Goal: Complete application form

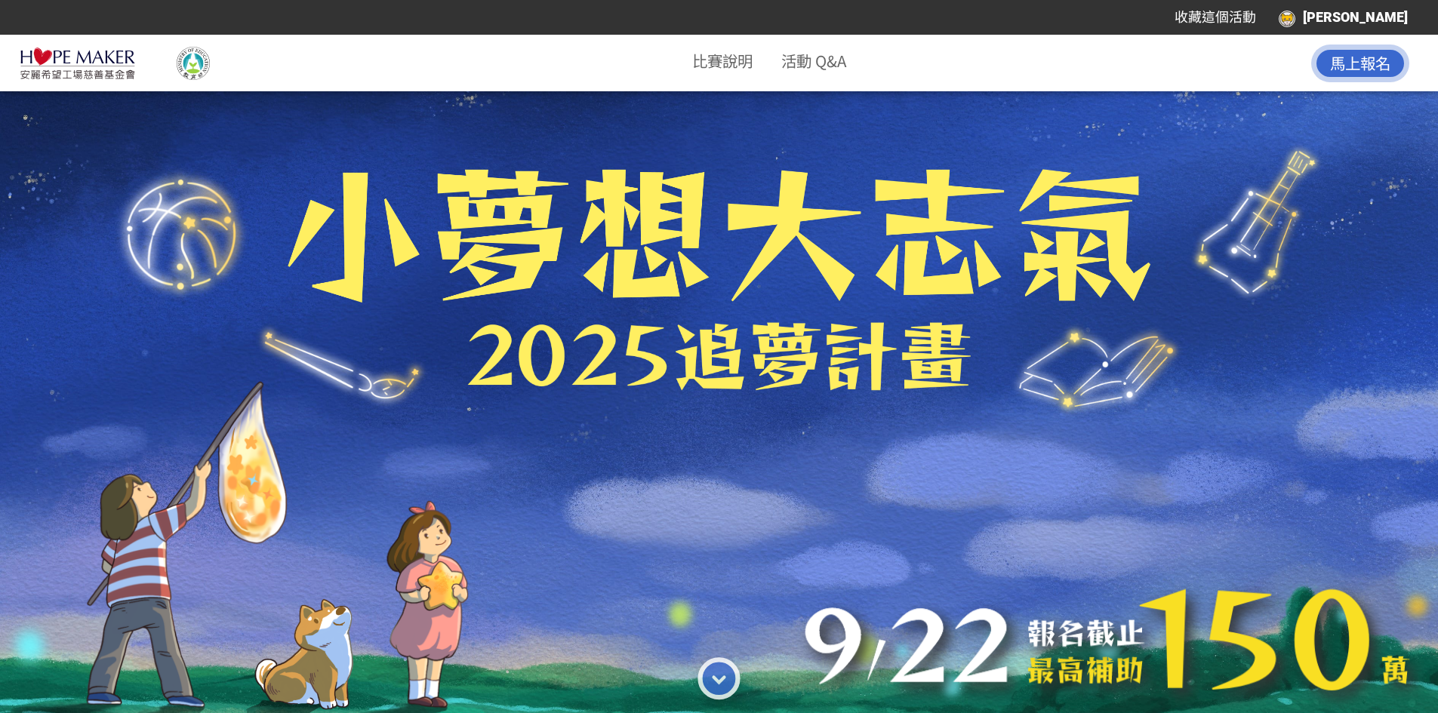
click at [1363, 63] on span "馬上報名" at bounding box center [1360, 62] width 60 height 23
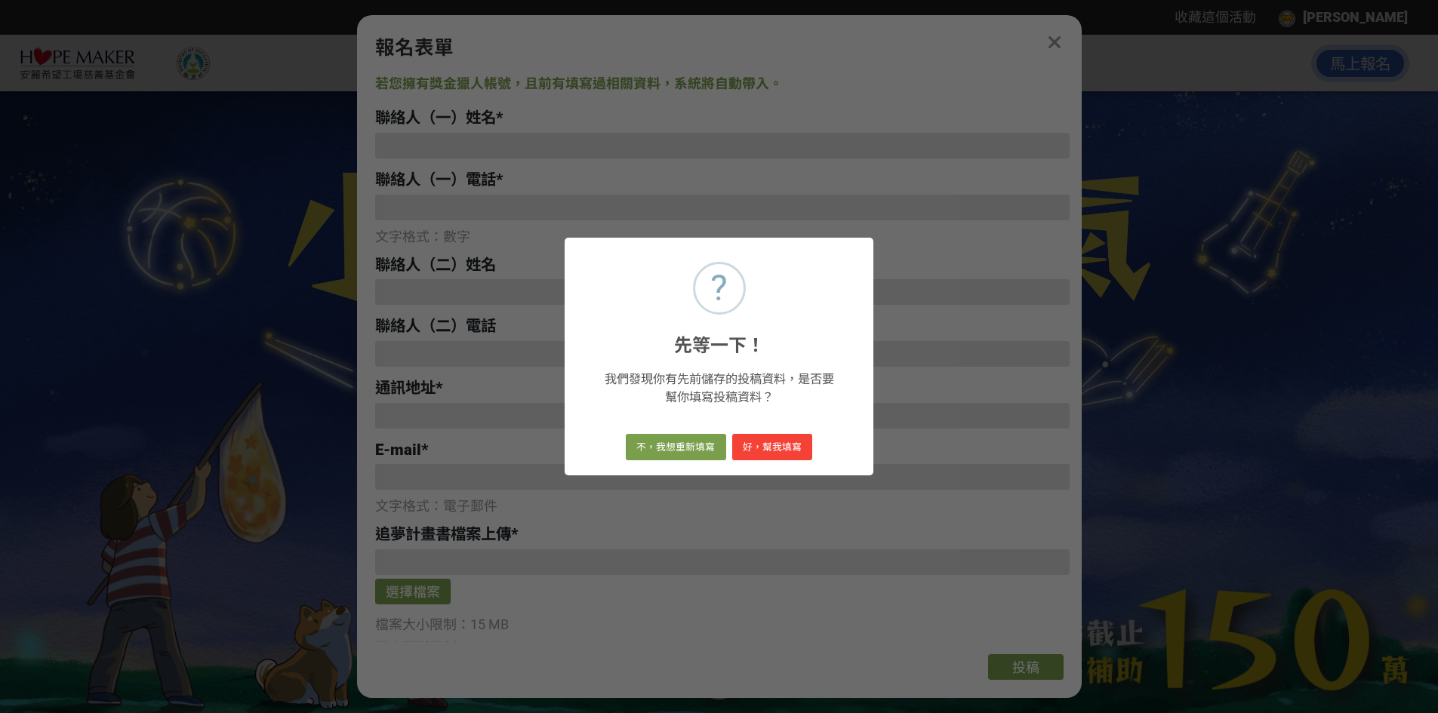
type input "0977000360"
type input "[EMAIL_ADDRESS][DOMAIN_NAME]"
type input "[PERSON_NAME]"
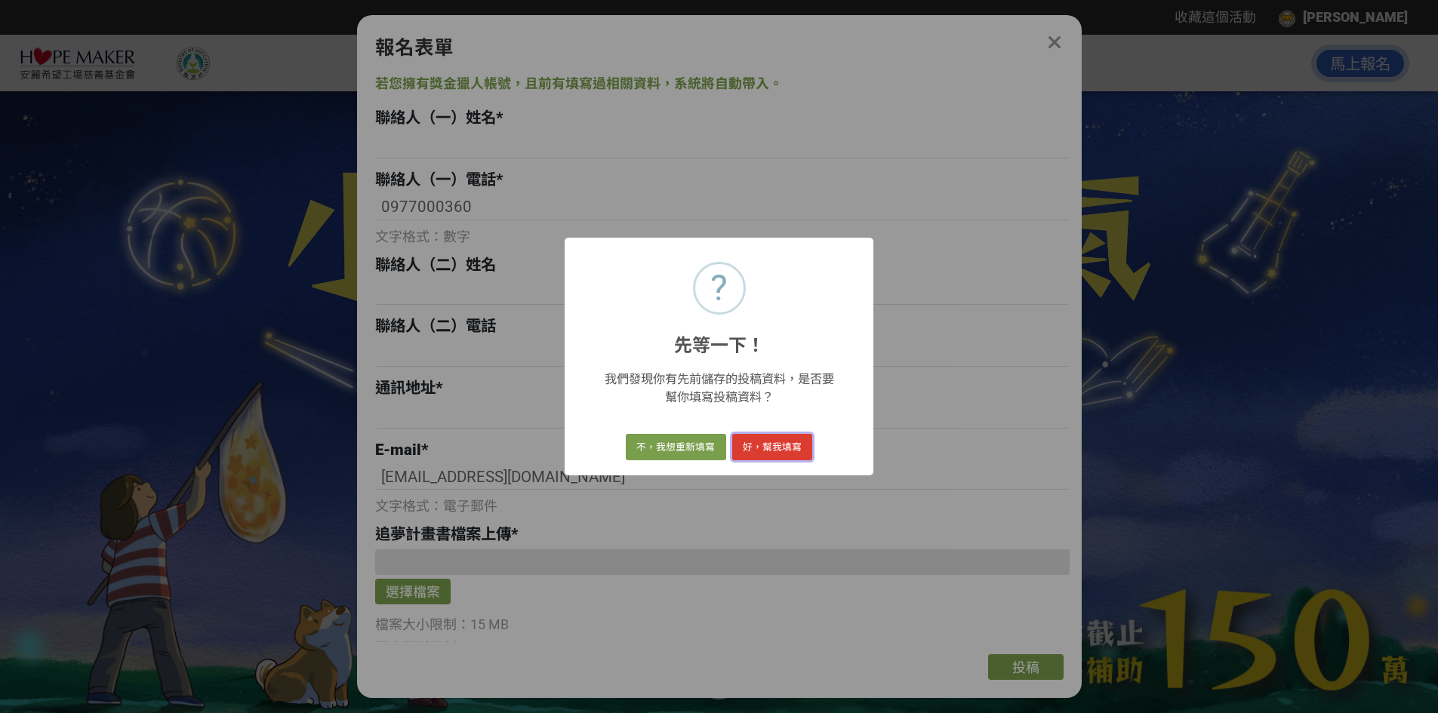
click at [770, 451] on button "好，幫我填寫" at bounding box center [772, 447] width 80 height 26
type input "[PERSON_NAME]"
type input "0988421710"
type input "[STREET_ADDRESS]"
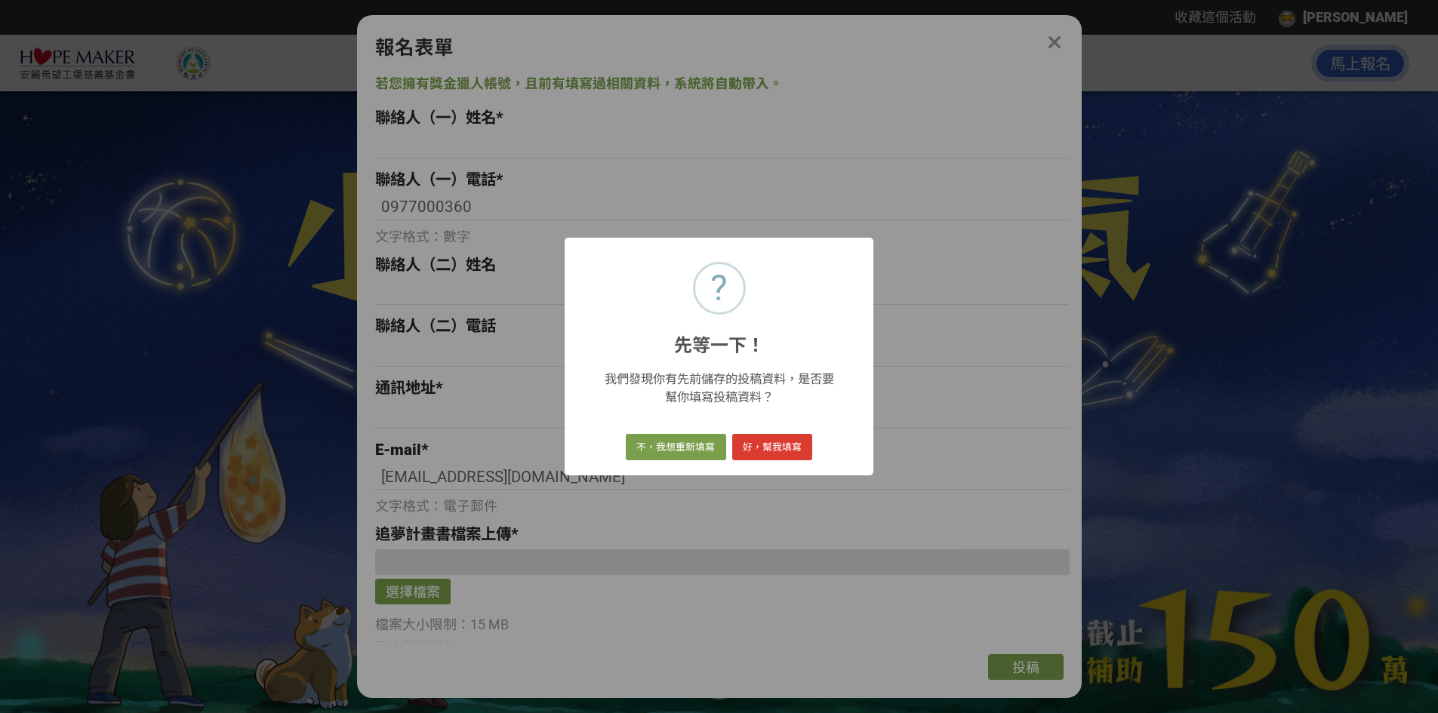
type input "「儀」起前進、邁向國際"
type input "[GEOGRAPHIC_DATA]私立港明高級中學學生儀隊-[PERSON_NAME]教練、[PERSON_NAME]教官"
type input "[PERSON_NAME]教練，[PERSON_NAME]隊士官退役，家安工程行負責人、台灣荒野保護協會台南分會副分會長，長年致力於生態保育，藉由活動、宣講、…"
select select "團體"
type textarea "學生儀隊教練、行政教官"
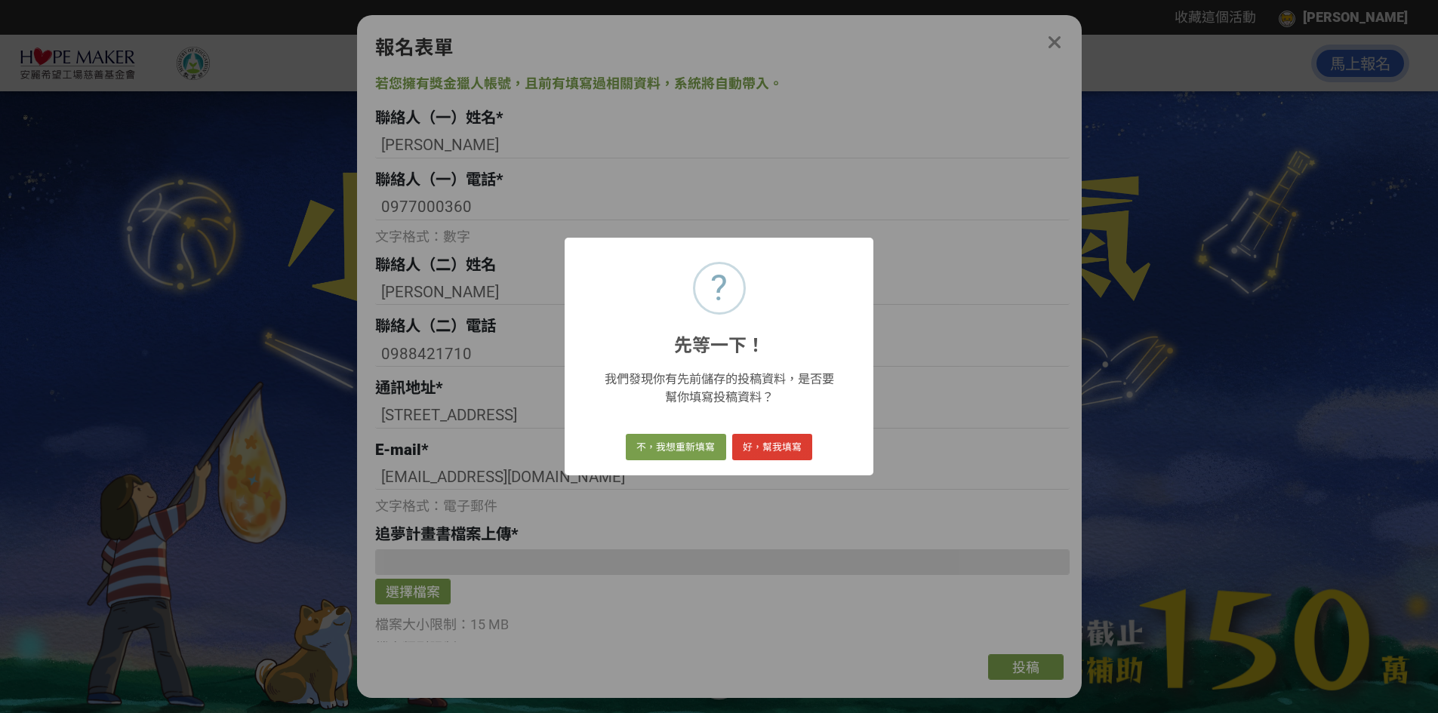
checkbox input "true"
type input "148萬2500元"
select select "健康身體（Healthy Body）"
select select "[PERSON_NAME]希望工場基金會官網/粉絲團"
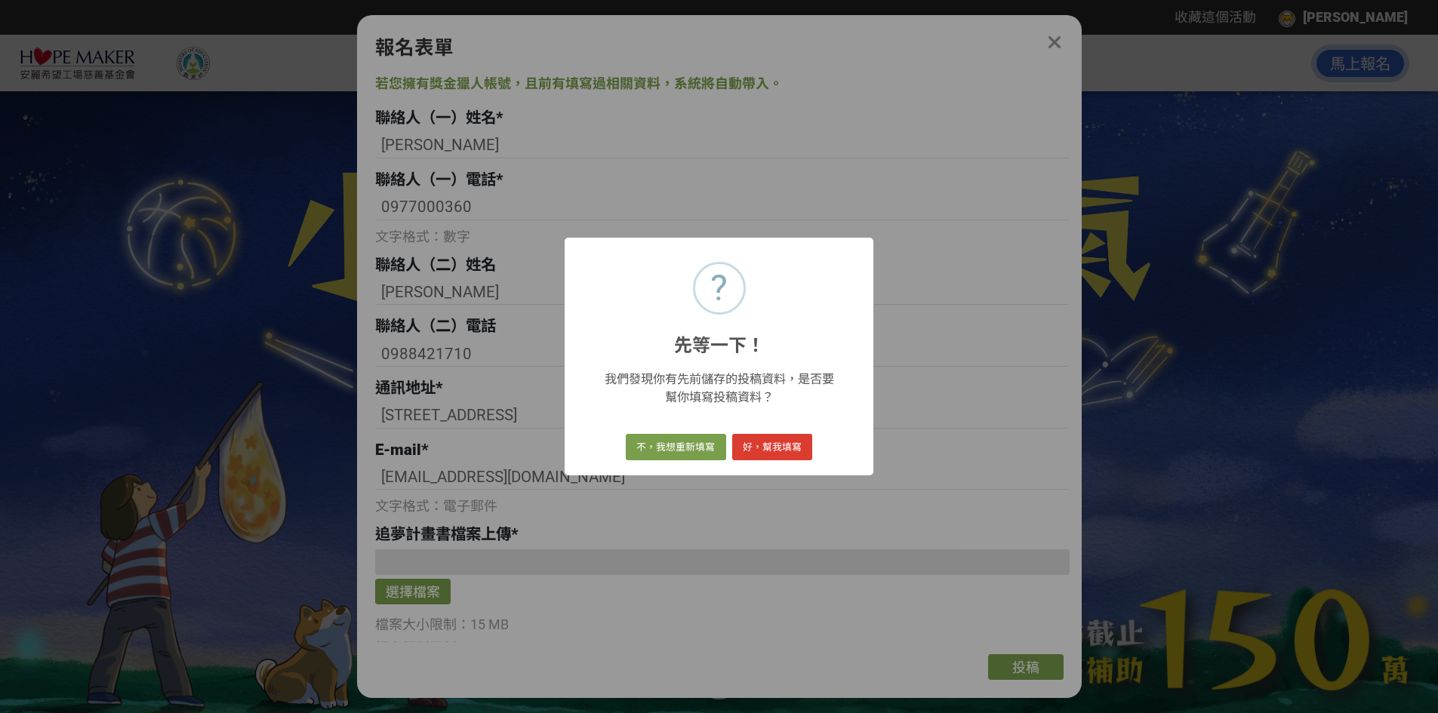
type input "[GEOGRAPHIC_DATA]明高級中學學生儀隊"
type textarea "港明高中創校迄今63週年，由南寶集團創辦人黃圖先生邀集地方熱心教育人士等23位前輩集資籌辦；學校位處麻油飄香的臺南市西港區，曾文溪水靜靜流過校園邊。港明儀隊正…"
type textarea "近年來校內外表演與比賽成績斐然，114年參加國防部全國高中職校儀隊競賽，從北中南東等地區47所學校中脫穎而出，榮獲【全國冠軍】；並曾獲邀擔任「國慶煙火表演開幕…"
type input "[URL][DOMAIN_NAME]"
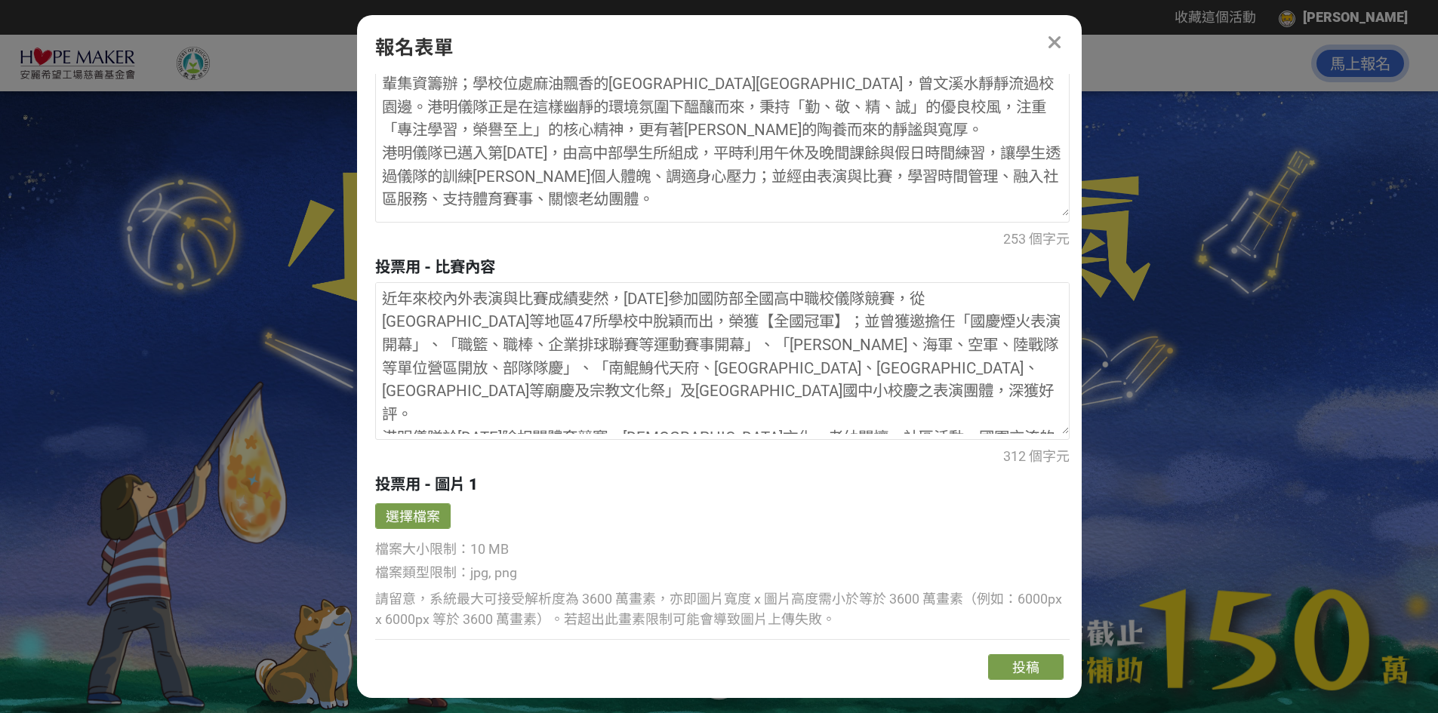
scroll to position [2642, 0]
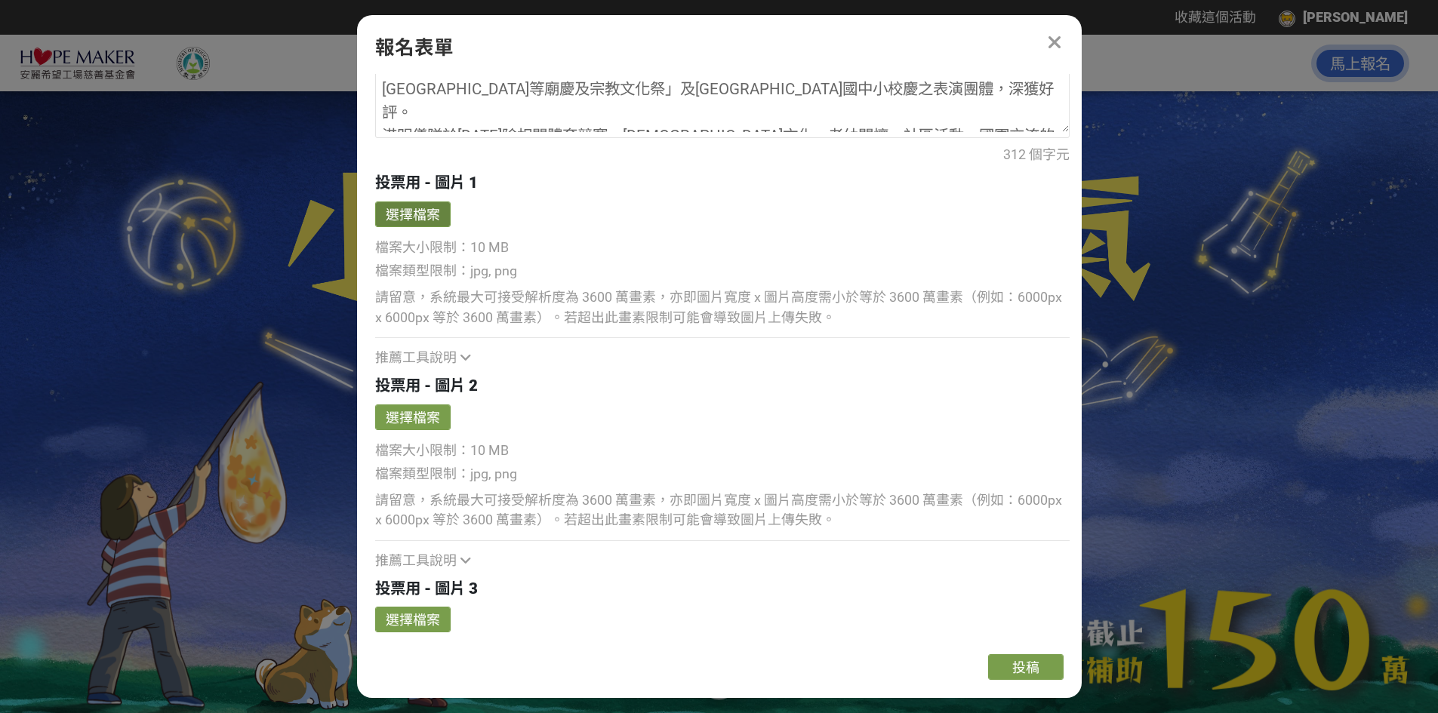
click at [408, 217] on button "選擇檔案" at bounding box center [412, 215] width 75 height 26
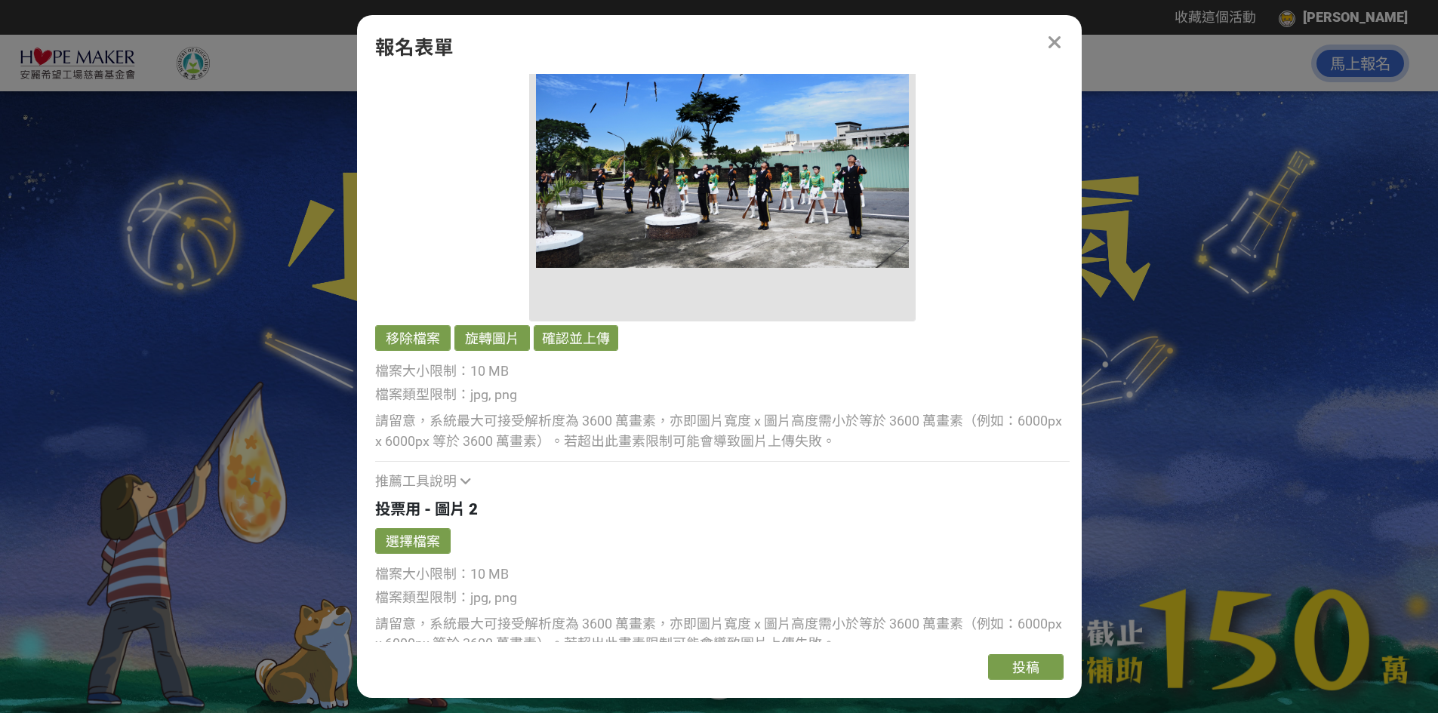
scroll to position [3095, 0]
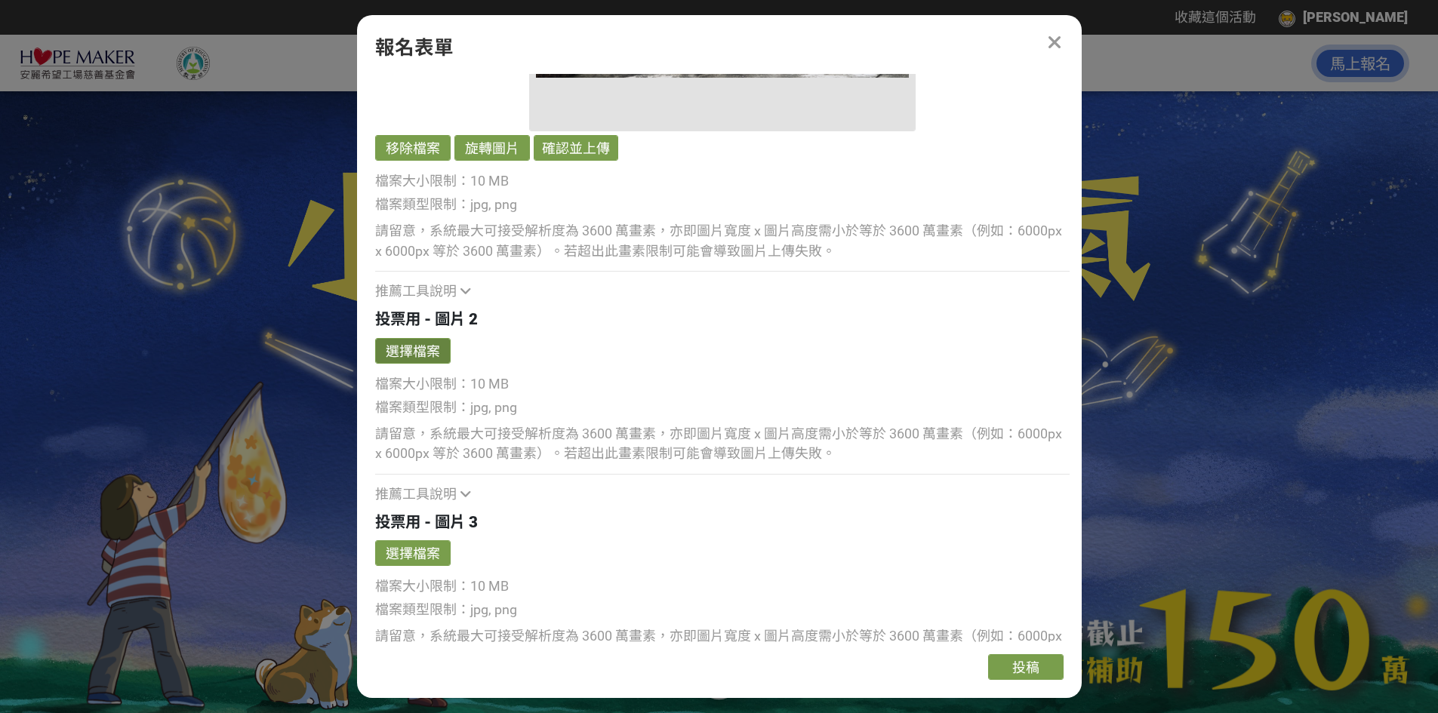
click at [426, 353] on button "選擇檔案" at bounding box center [412, 351] width 75 height 26
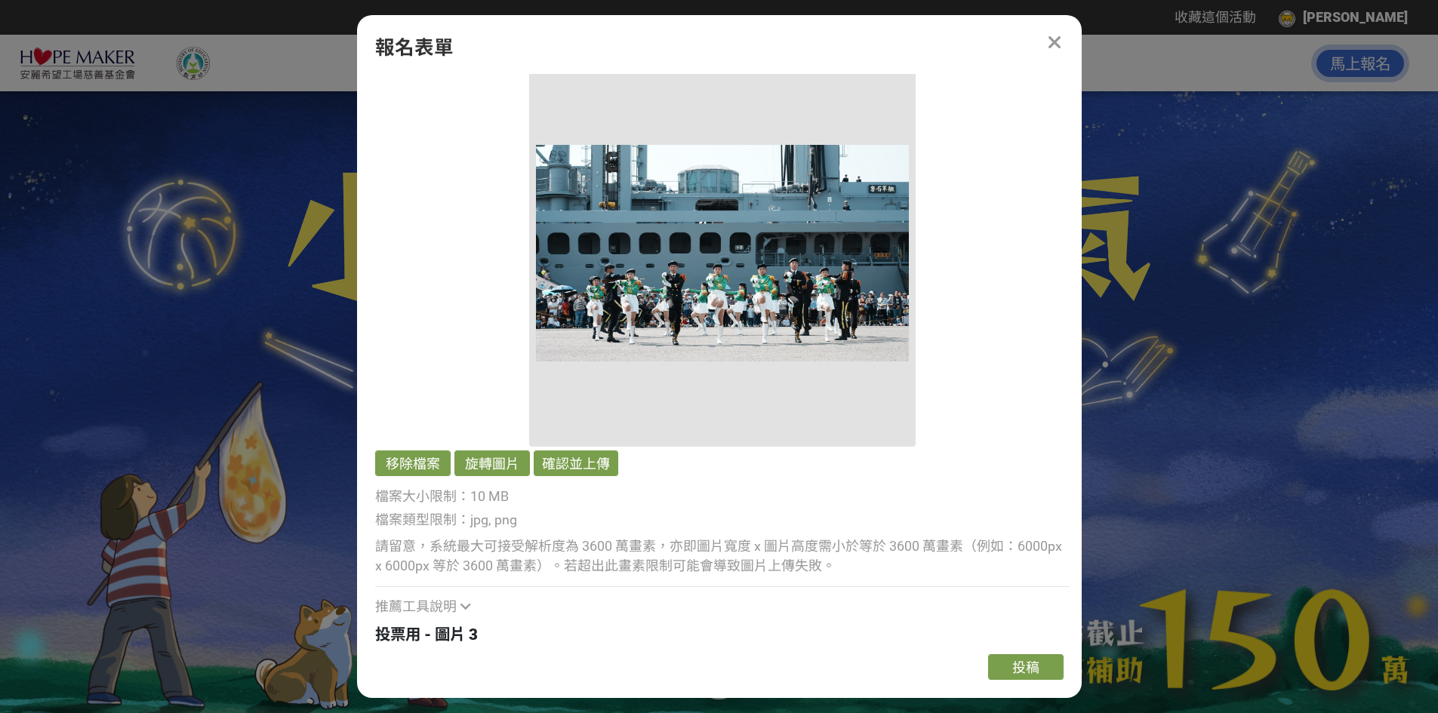
scroll to position [3548, 0]
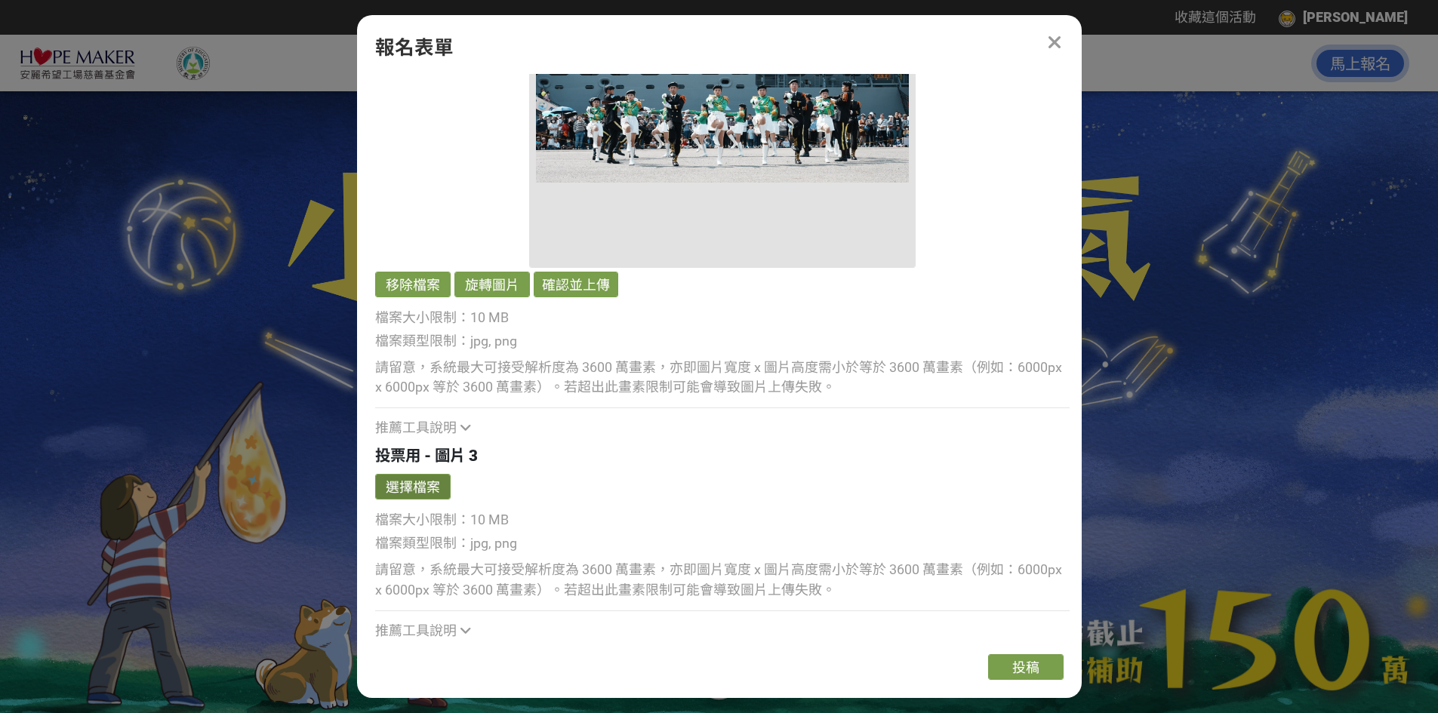
click at [417, 489] on button "選擇檔案" at bounding box center [412, 487] width 75 height 26
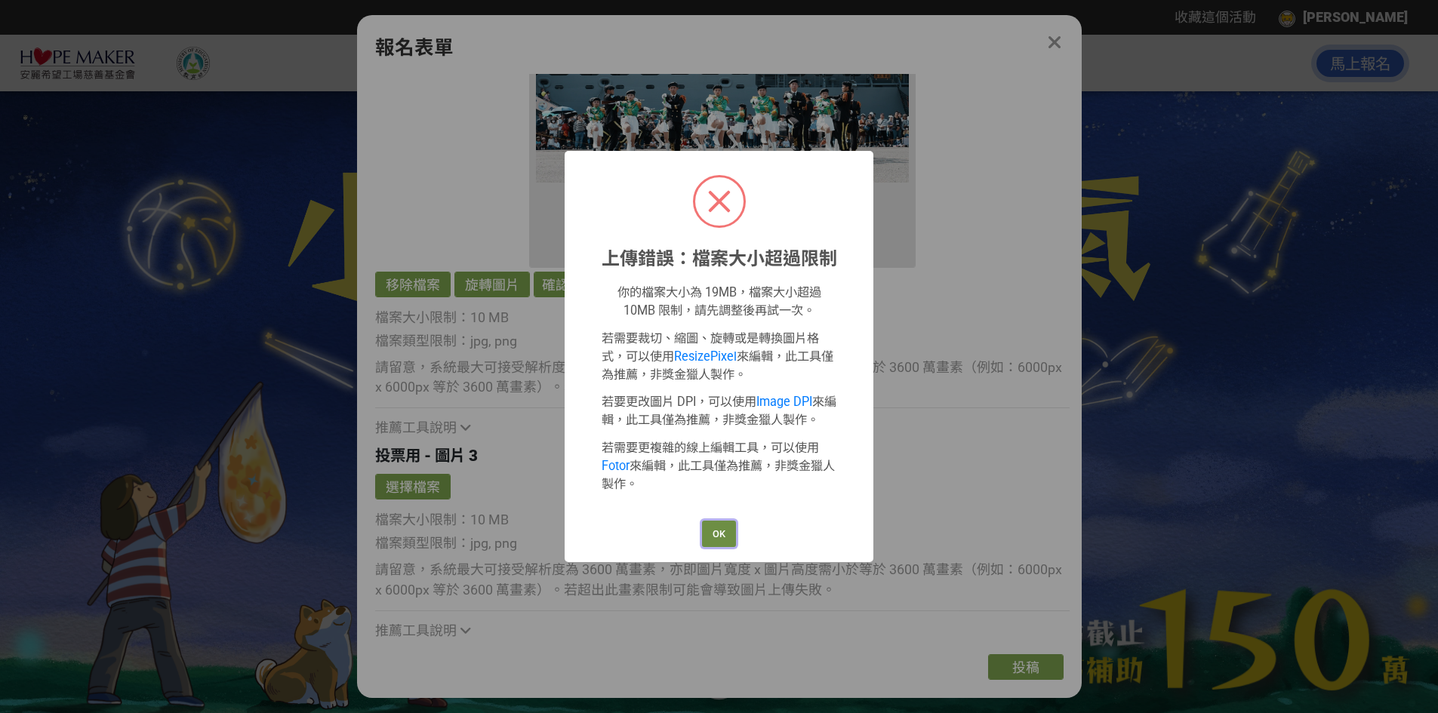
click at [713, 536] on button "OK" at bounding box center [719, 534] width 34 height 26
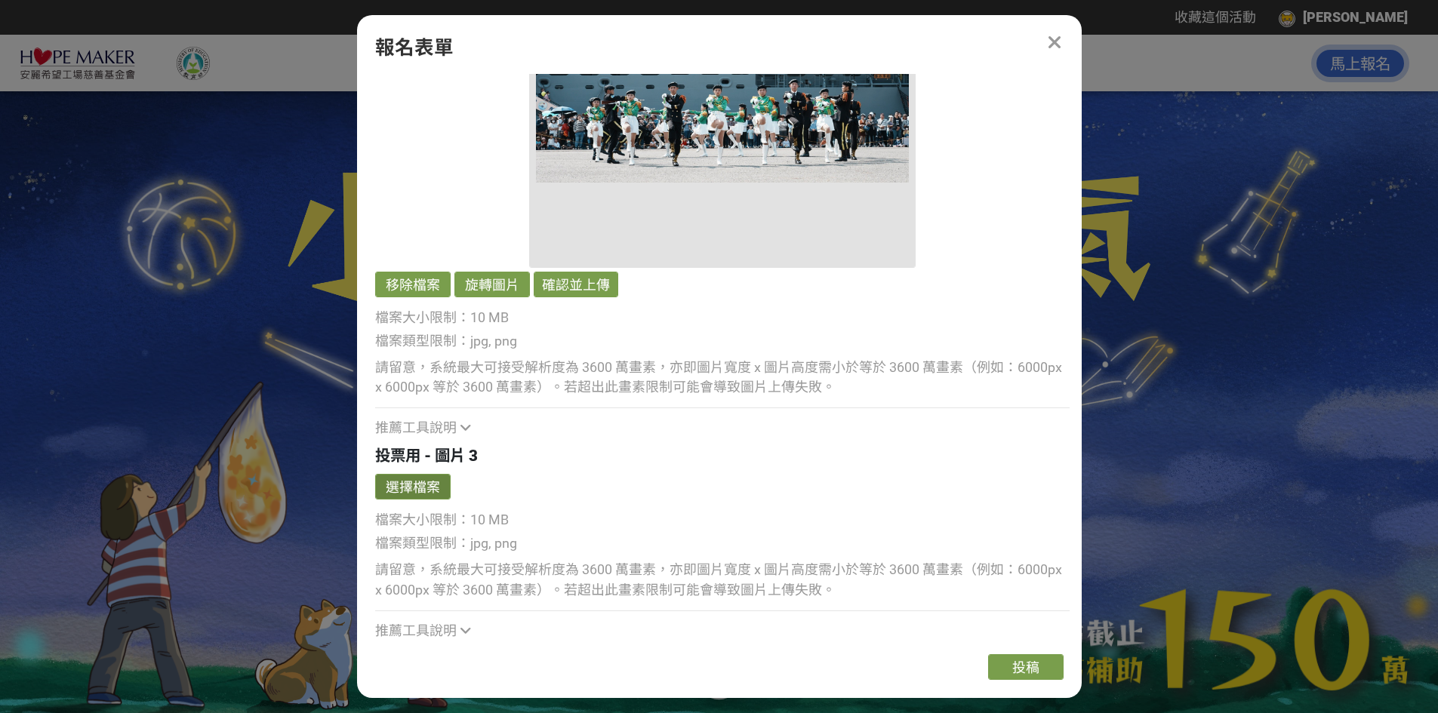
click at [431, 488] on button "選擇檔案" at bounding box center [412, 487] width 75 height 26
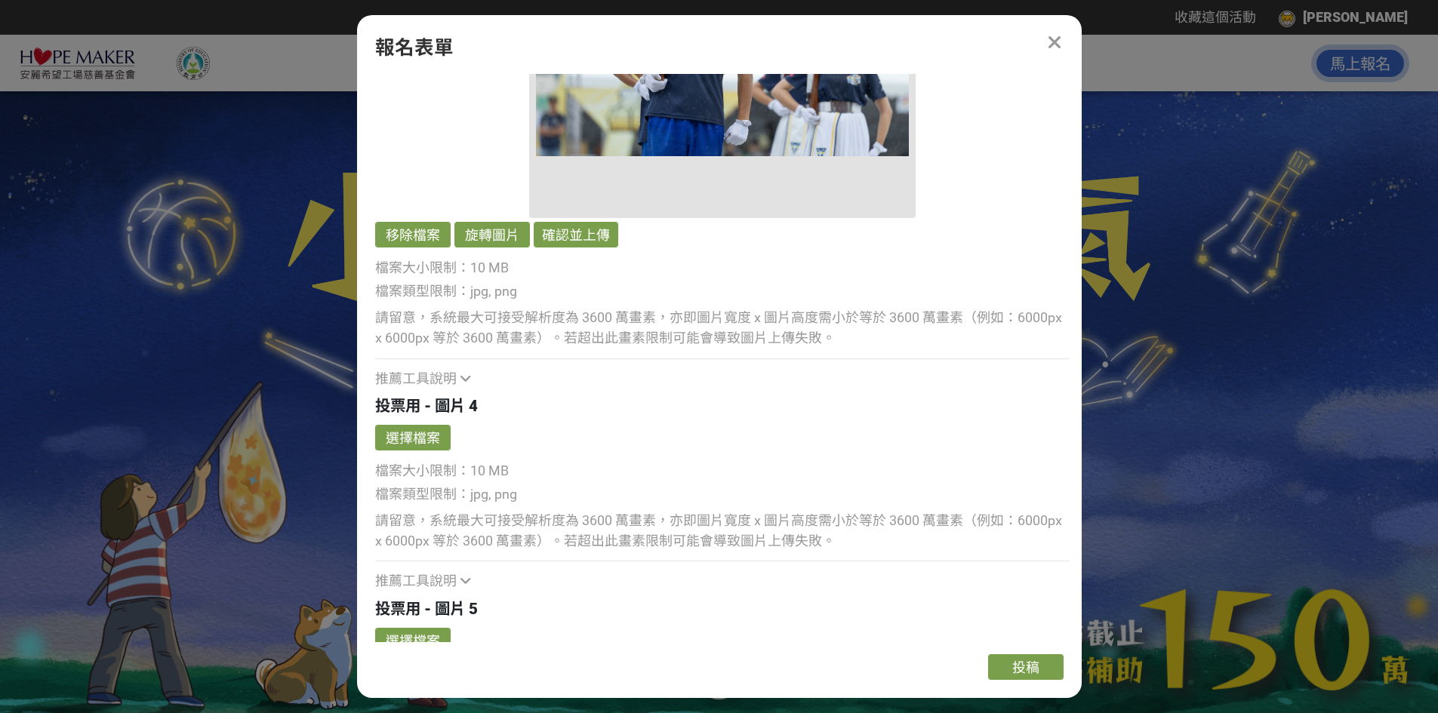
scroll to position [4378, 0]
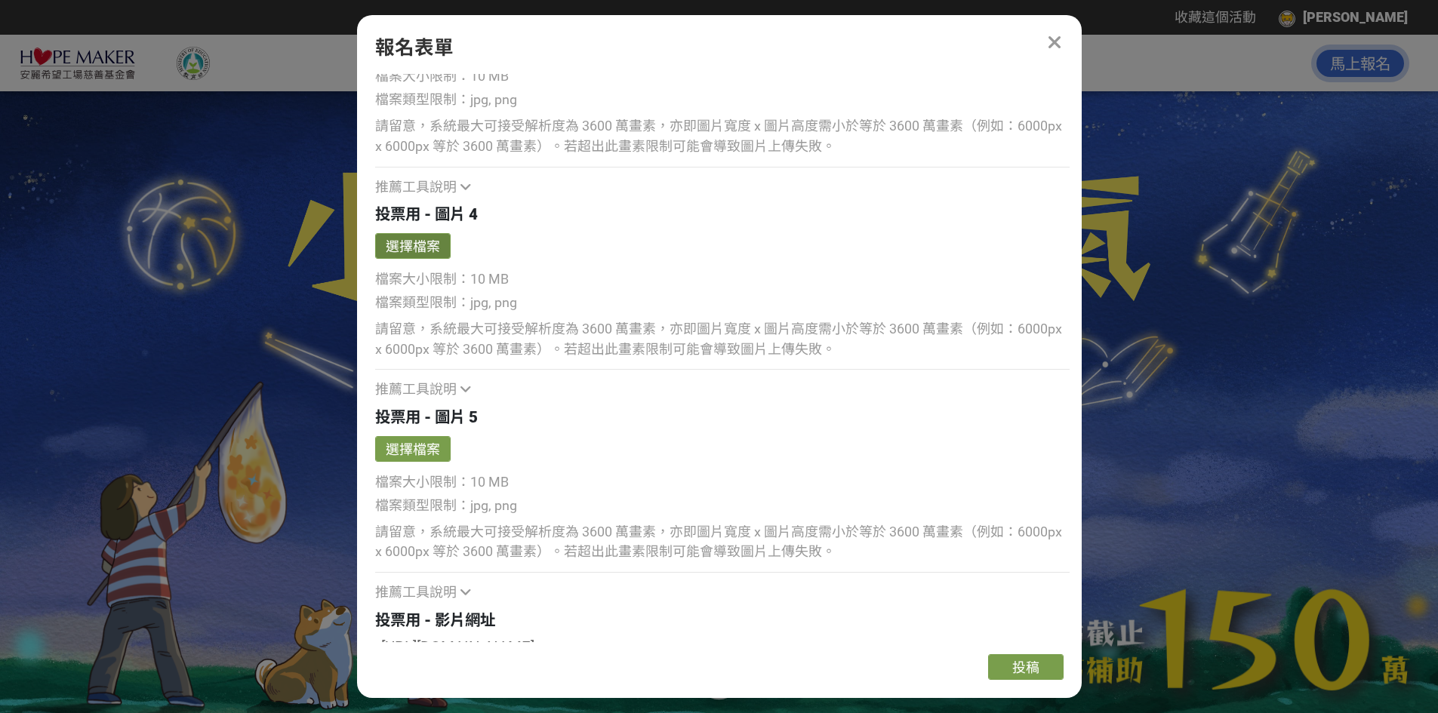
click at [415, 248] on button "選擇檔案" at bounding box center [412, 246] width 75 height 26
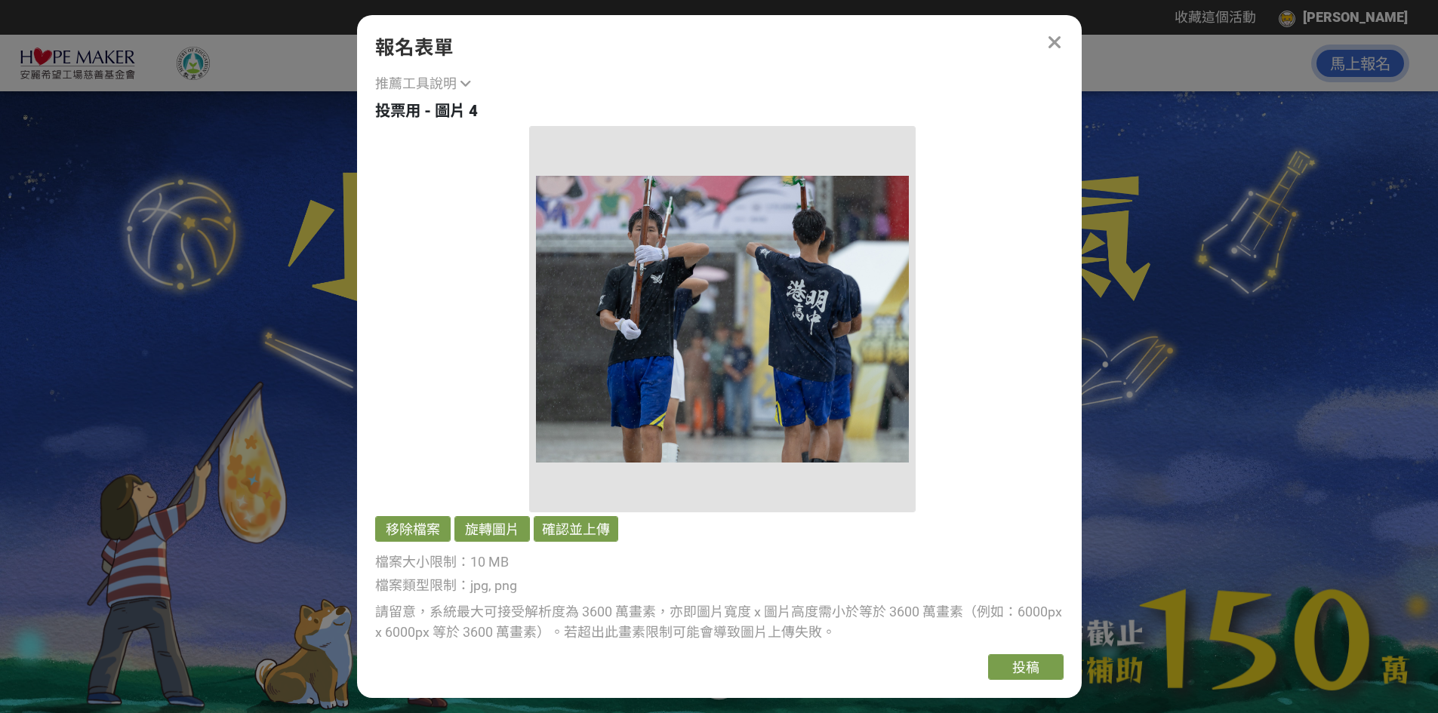
scroll to position [4605, 0]
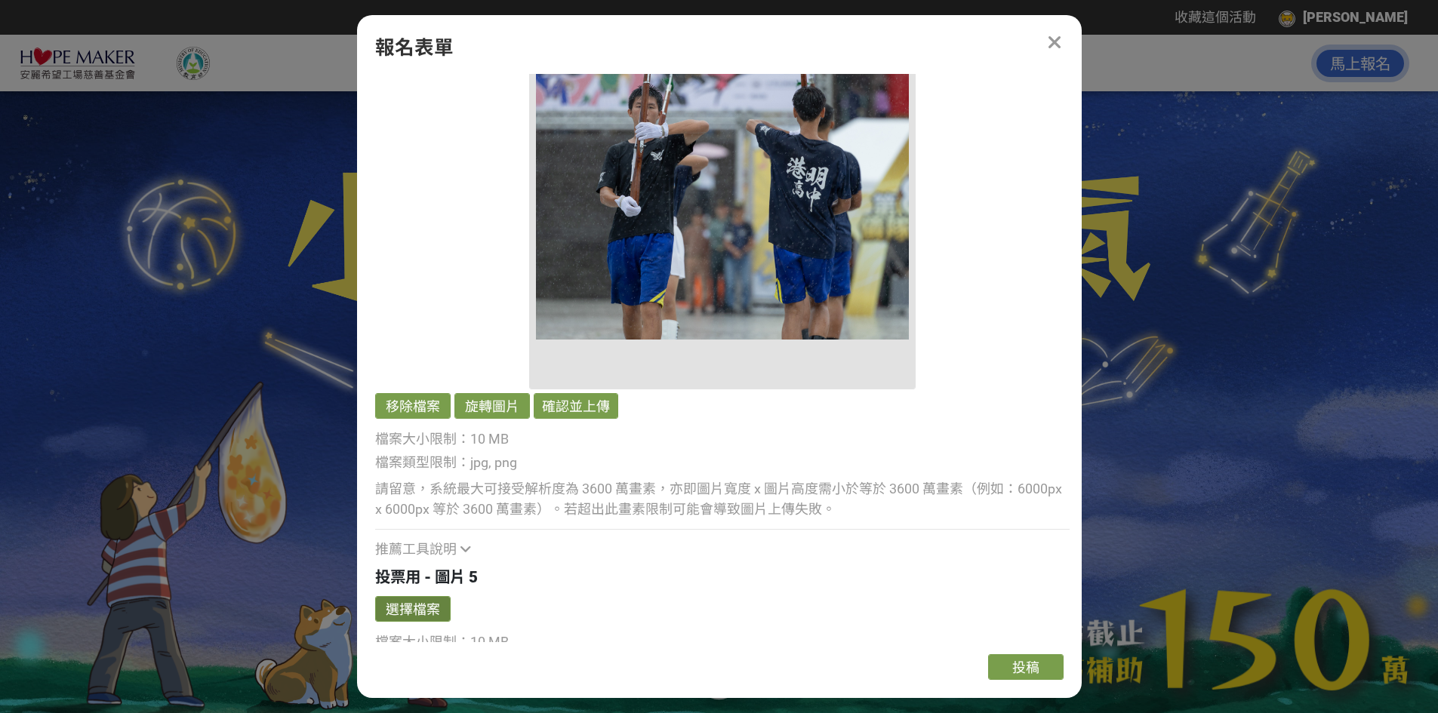
click at [420, 606] on button "選擇檔案" at bounding box center [412, 609] width 75 height 26
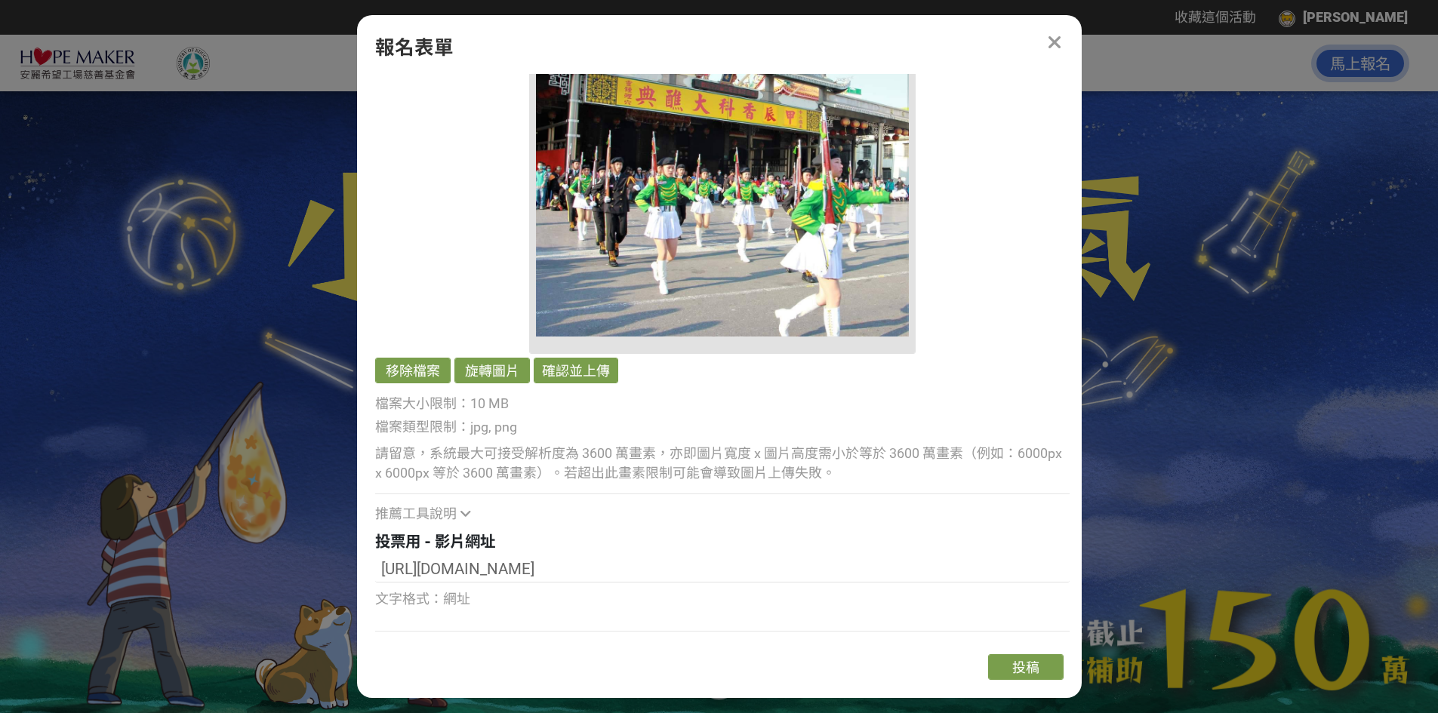
scroll to position [5261, 0]
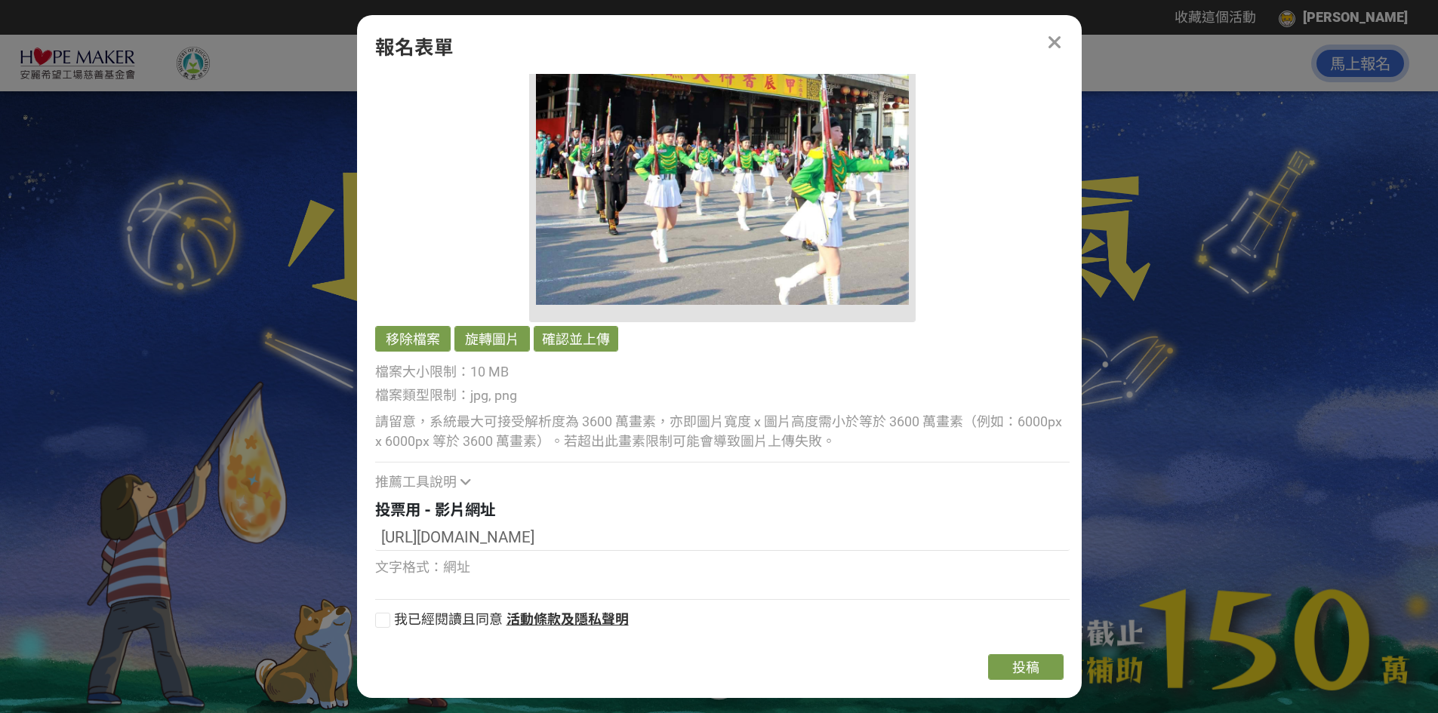
click at [386, 616] on div at bounding box center [382, 620] width 15 height 15
checkbox input "true"
click at [527, 430] on div "請留意，系統最大可接受解析度為 3600 萬畫素，亦即圖片寬度 x 圖片高度需小於等於 3600 萬畫素（例如：6000px x 6000px 等於 3600…" at bounding box center [722, 432] width 694 height 41
click at [380, 377] on span "檔案大小限制：10 MB" at bounding box center [442, 372] width 134 height 16
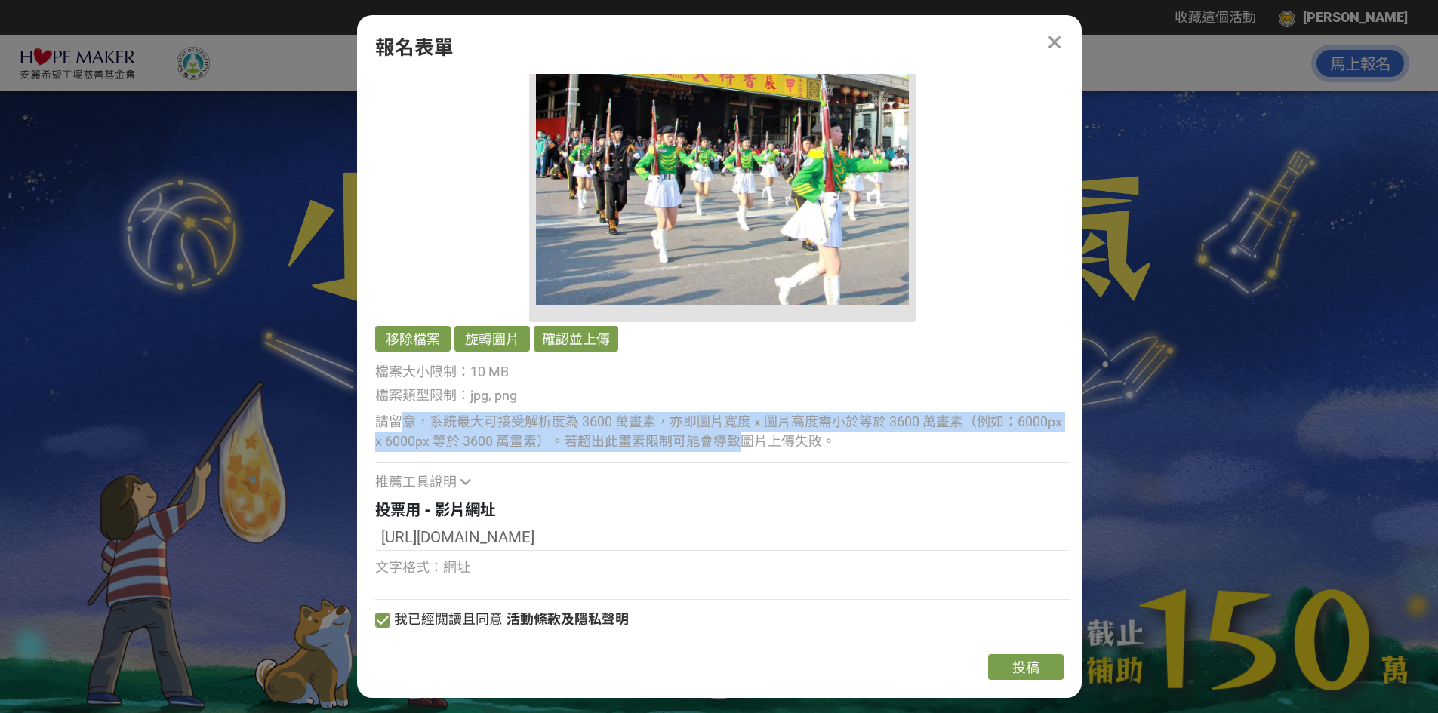
drag, startPoint x: 398, startPoint y: 423, endPoint x: 737, endPoint y: 444, distance: 339.5
click at [737, 444] on div "請留意，系統最大可接受解析度為 3600 萬畫素，亦即圖片寬度 x 圖片高度需小於等於 3600 萬畫素（例如：6000px x 6000px 等於 3600…" at bounding box center [722, 432] width 694 height 41
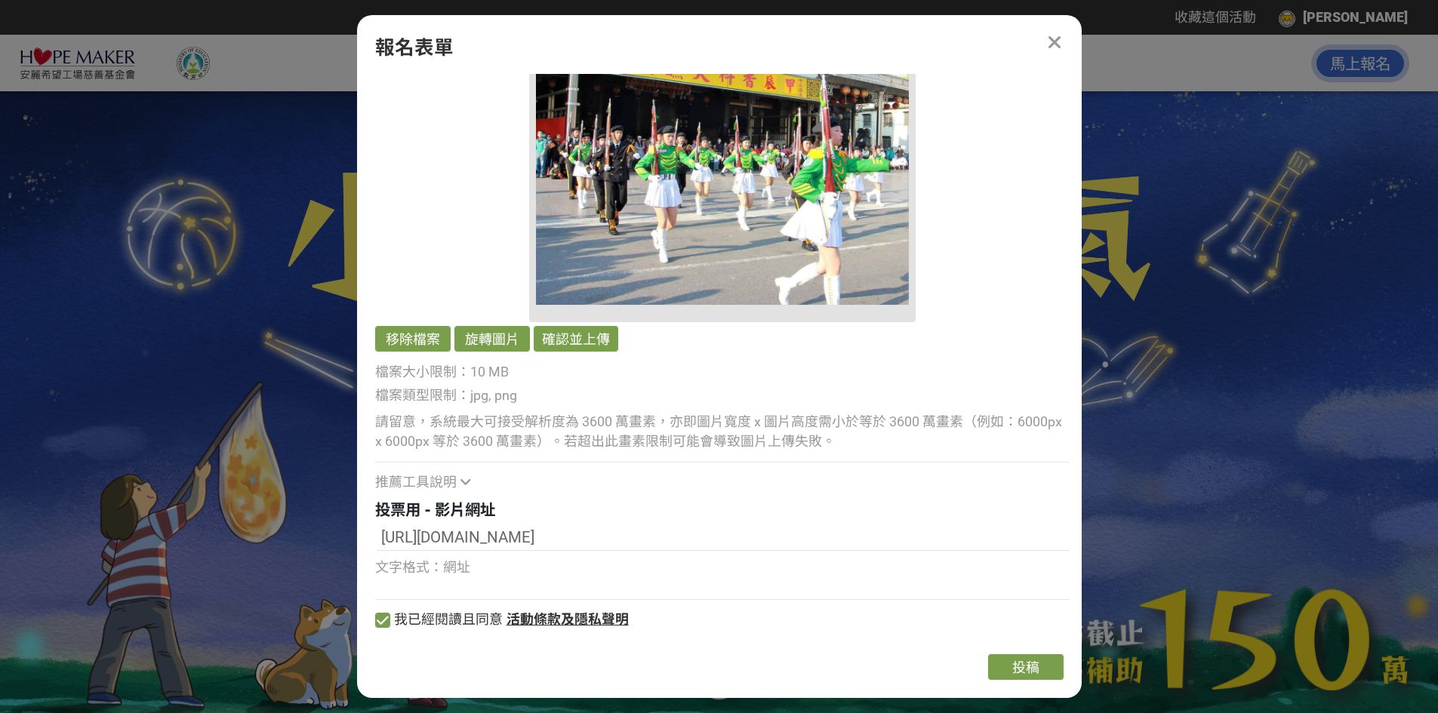
click at [758, 444] on div "請留意，系統最大可接受解析度為 3600 萬畫素，亦即圖片寬度 x 圖片高度需小於等於 3600 萬畫素（例如：6000px x 6000px 等於 3600…" at bounding box center [722, 432] width 694 height 41
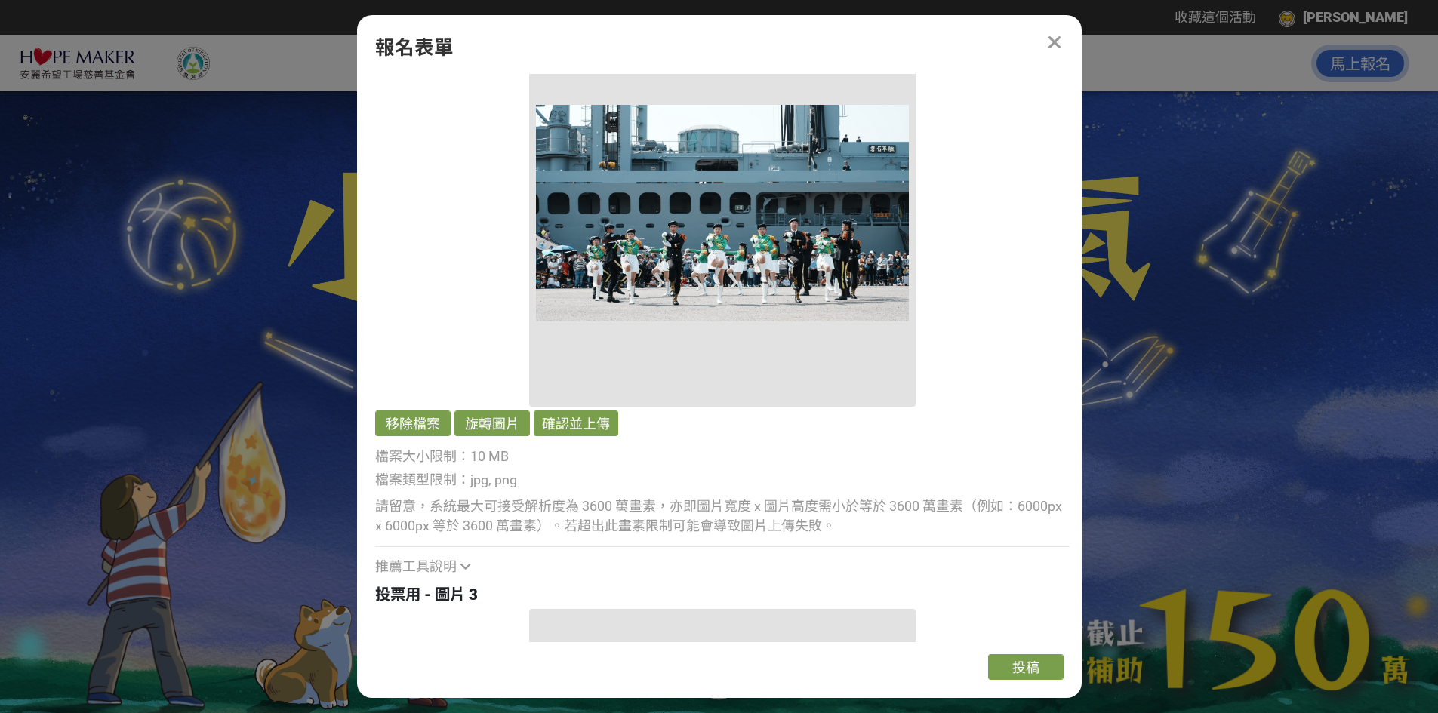
scroll to position [3374, 0]
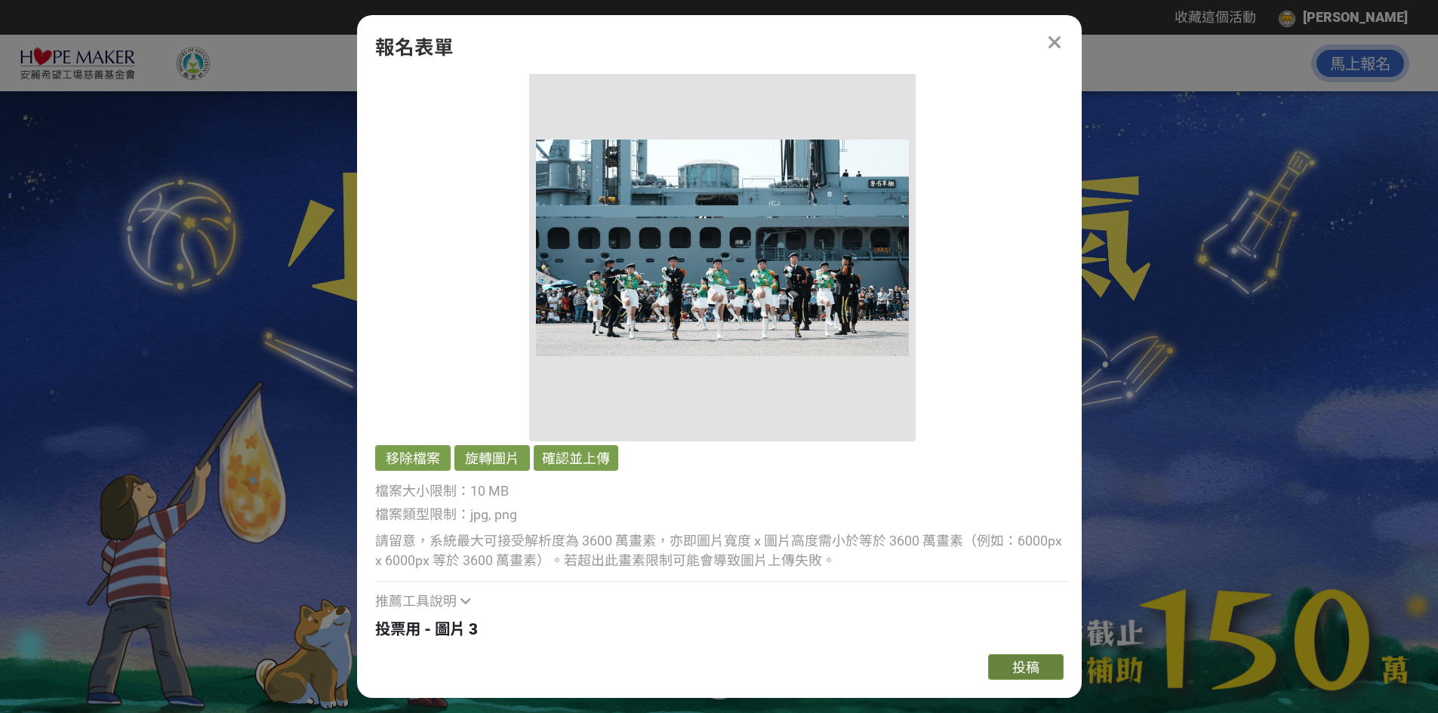
click at [1023, 669] on span "投稿" at bounding box center [1025, 668] width 27 height 16
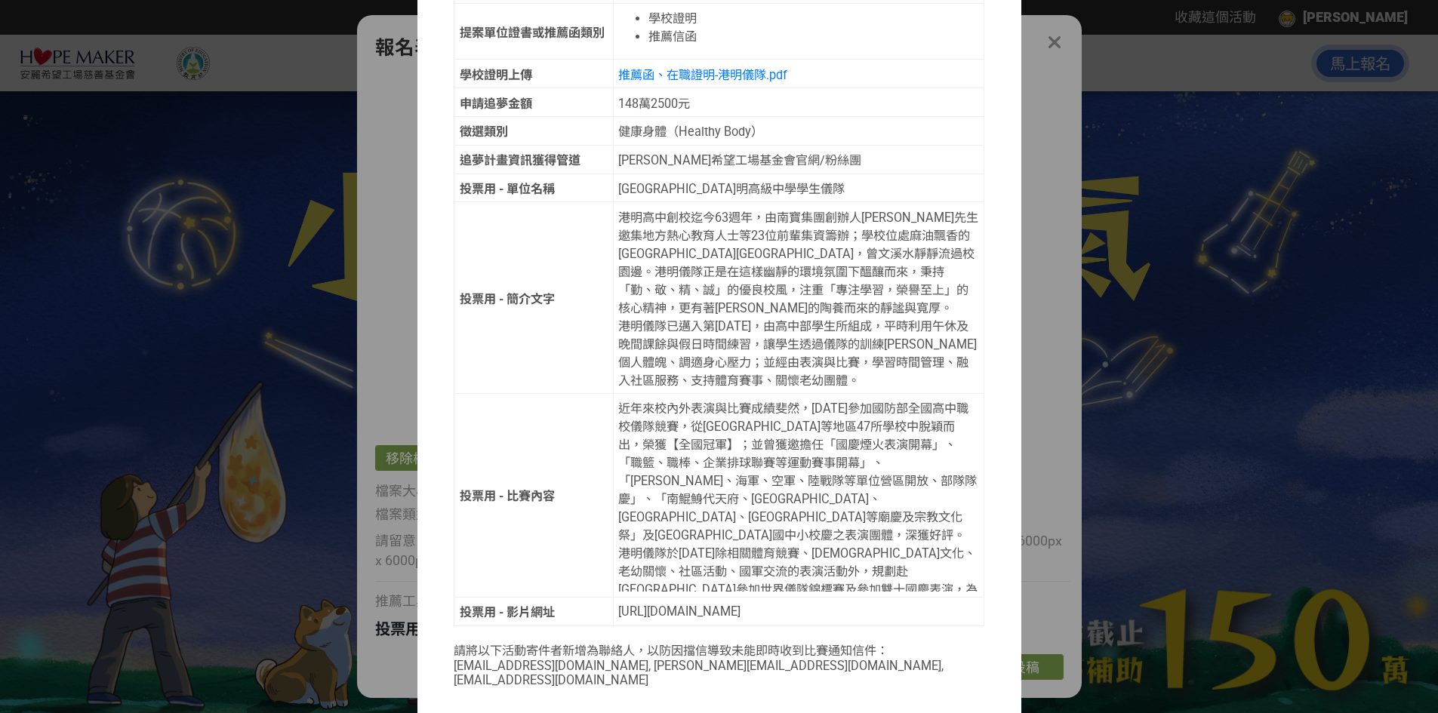
scroll to position [728, 0]
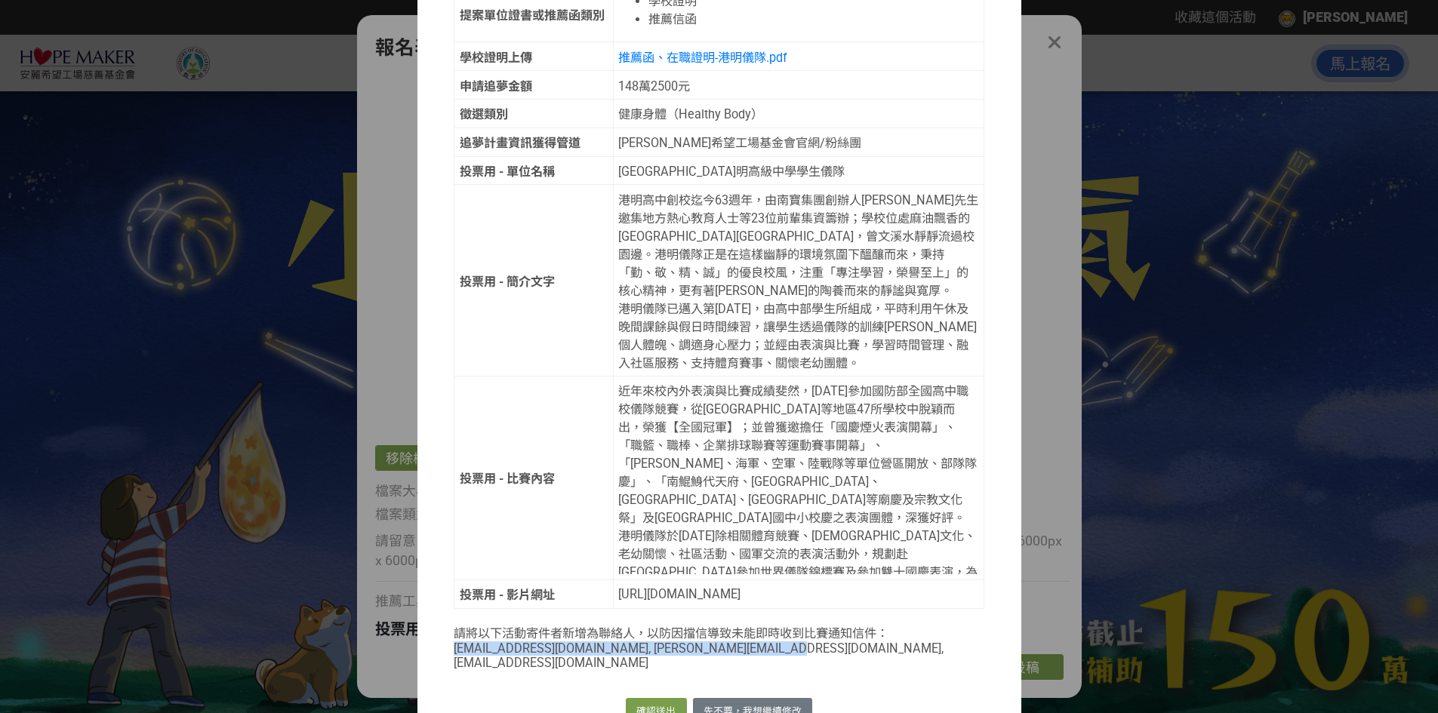
drag, startPoint x: 449, startPoint y: 630, endPoint x: 792, endPoint y: 634, distance: 342.7
click at [792, 634] on p "請將以下活動寄件者新增為聯絡人，以防因擋信導致未能即時收到比賽通知信件： hostess@bhuntr.com, jimi@bhuntr.com, elda@…" at bounding box center [719, 647] width 530 height 47
copy p "hostess@bhuntr.com, jimi@bhuntr.com, elda@bhuntr.com"
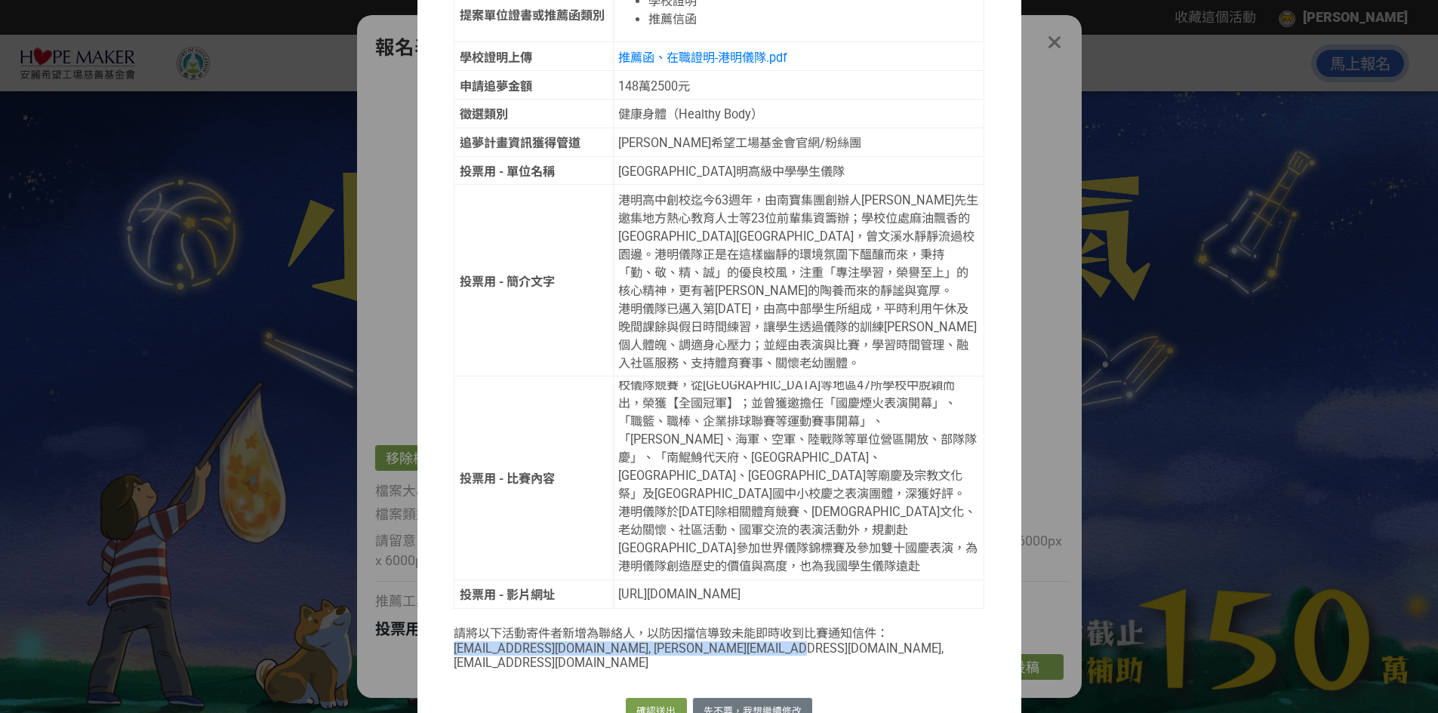
scroll to position [0, 0]
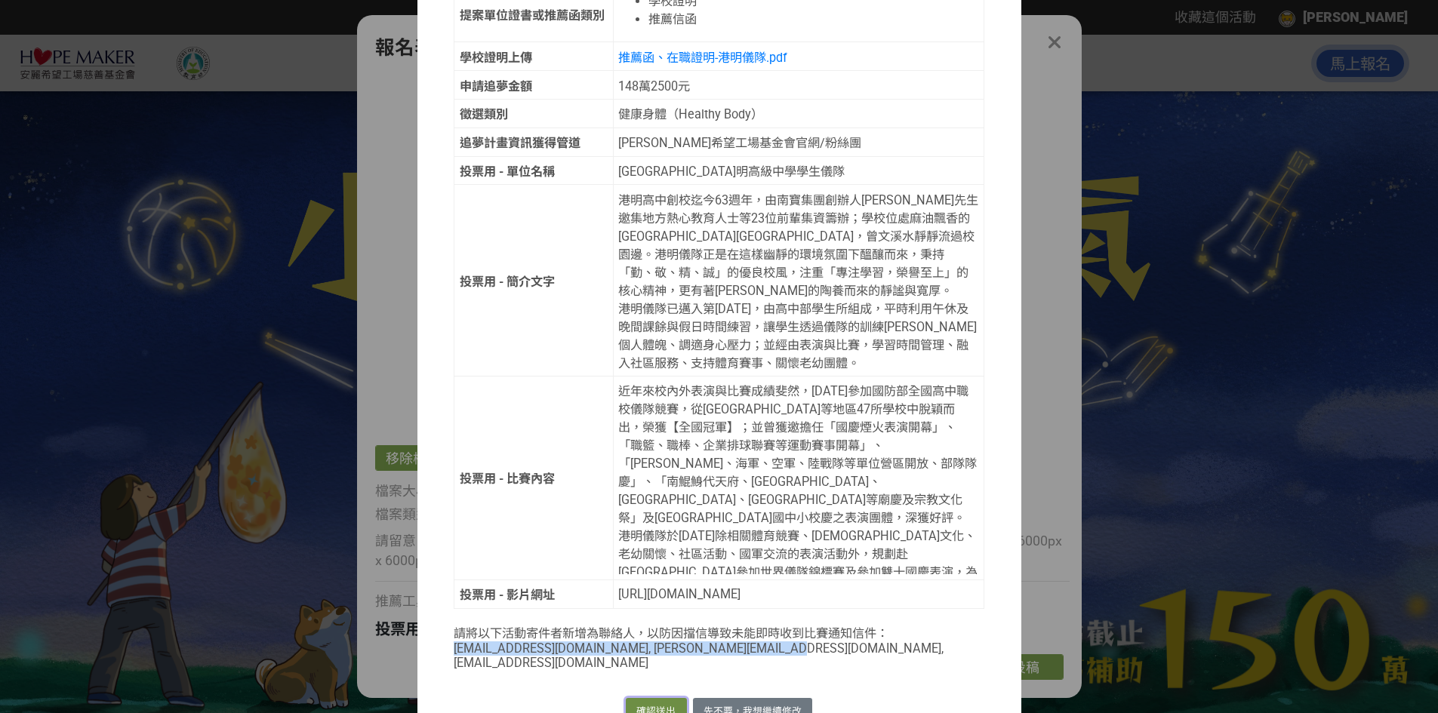
click at [651, 698] on button "確認送出" at bounding box center [656, 711] width 60 height 26
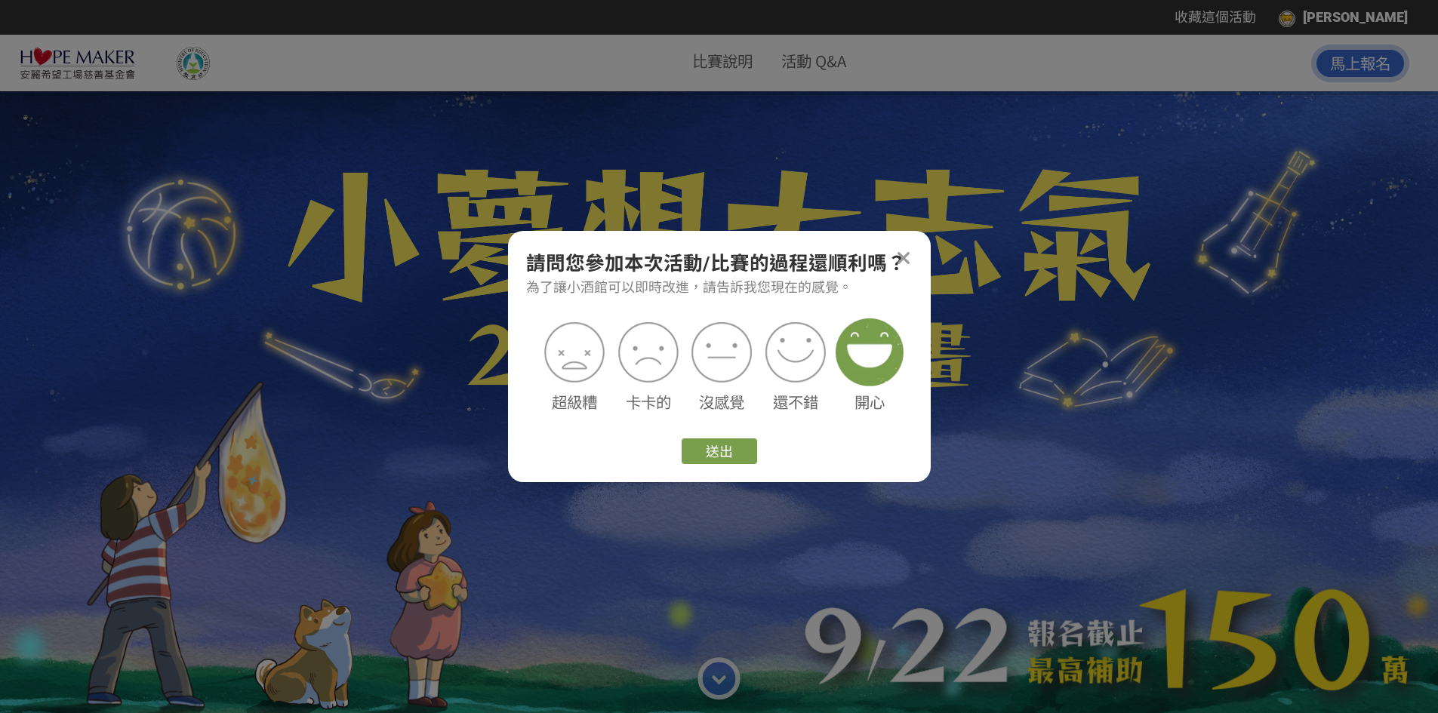
click at [874, 363] on img at bounding box center [870, 353] width 68 height 68
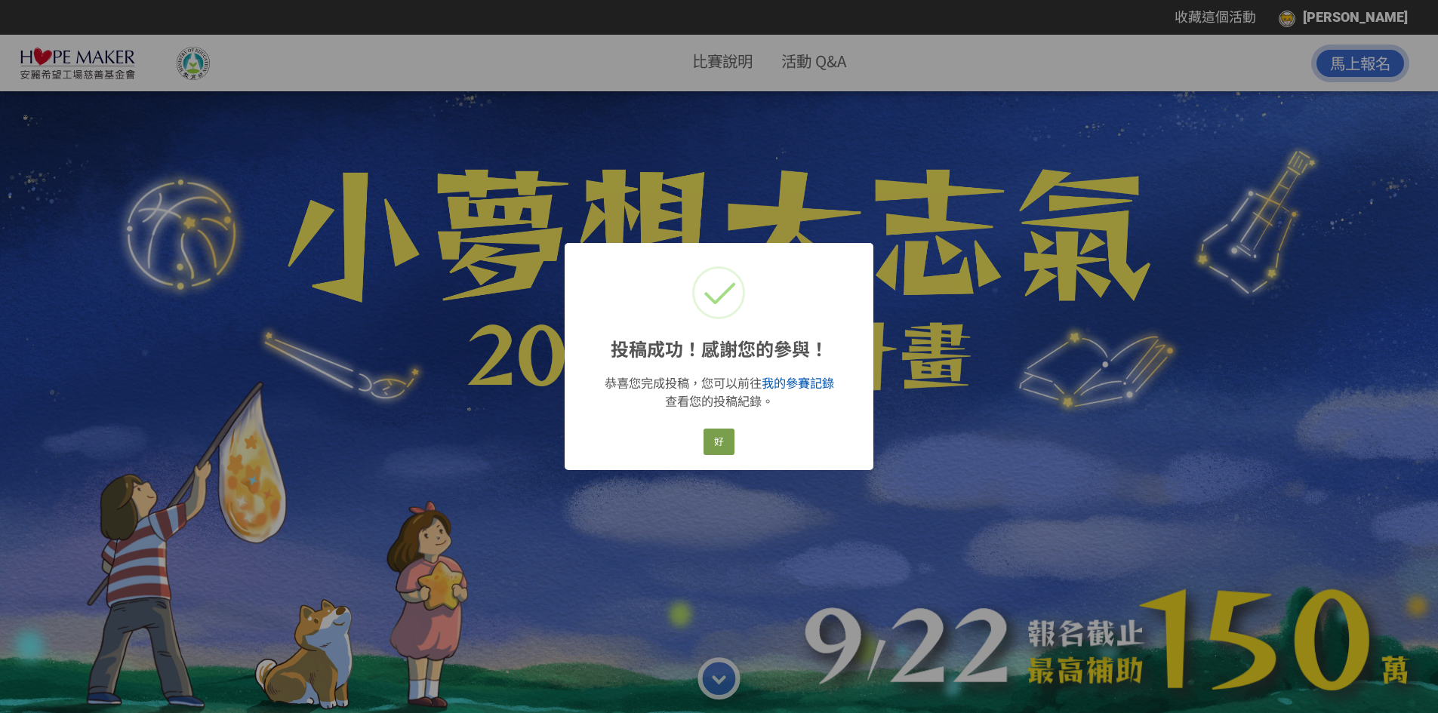
click at [790, 386] on link "我的參賽記錄" at bounding box center [798, 384] width 72 height 14
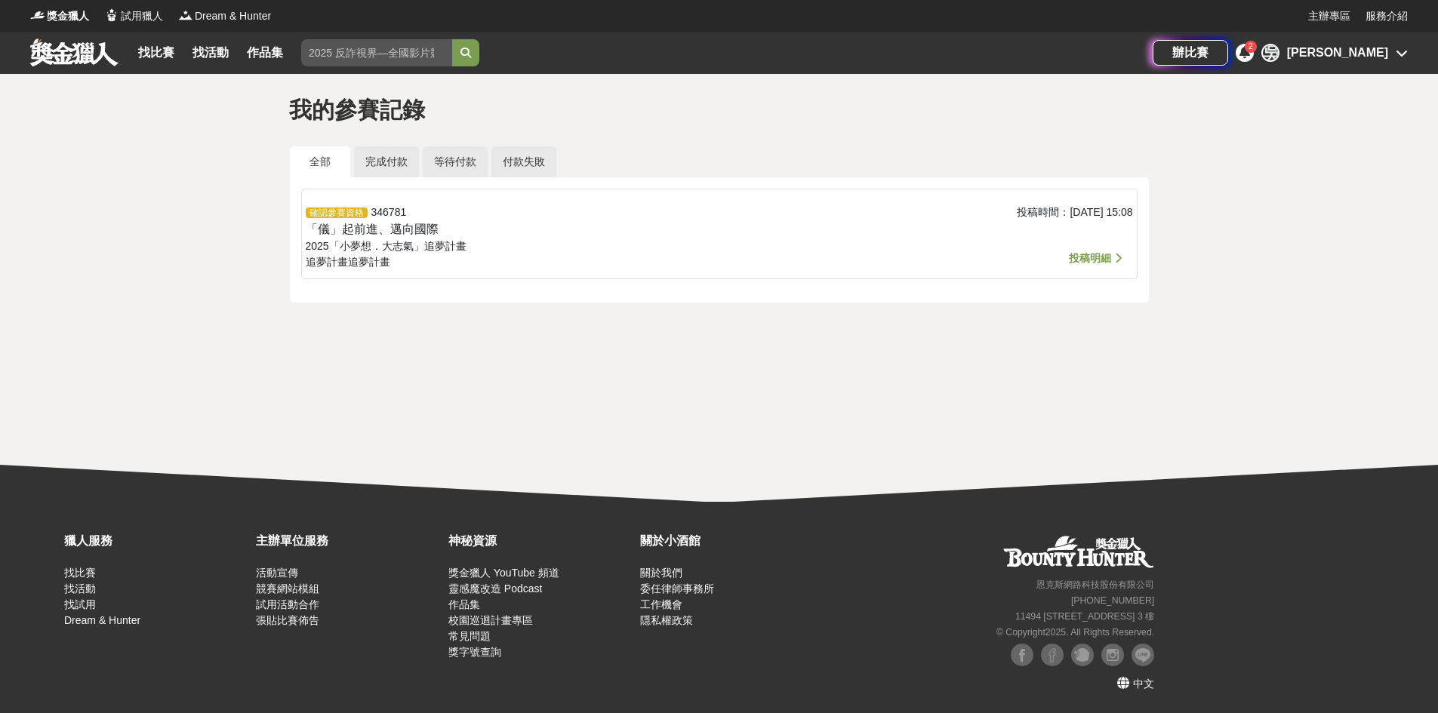
click at [1096, 256] on span "投稿明細" at bounding box center [1090, 258] width 42 height 12
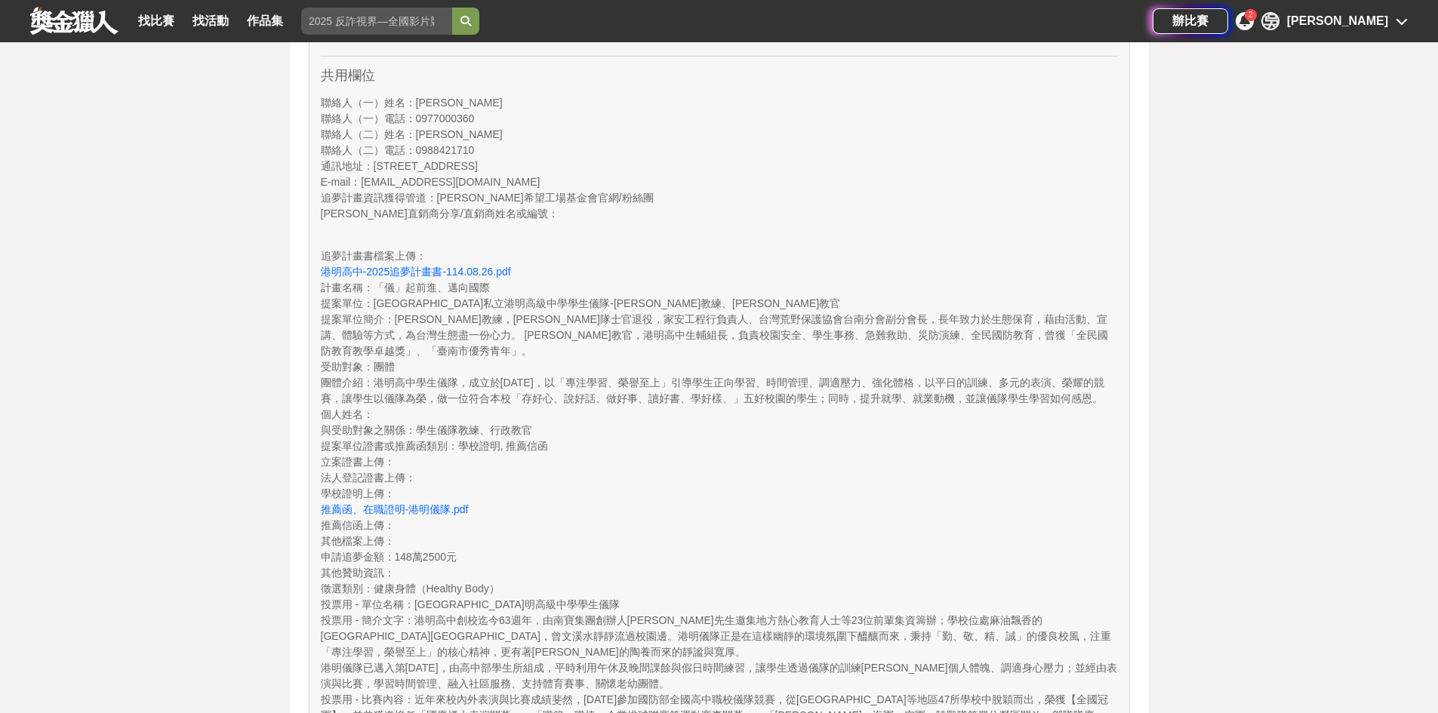
scroll to position [231, 0]
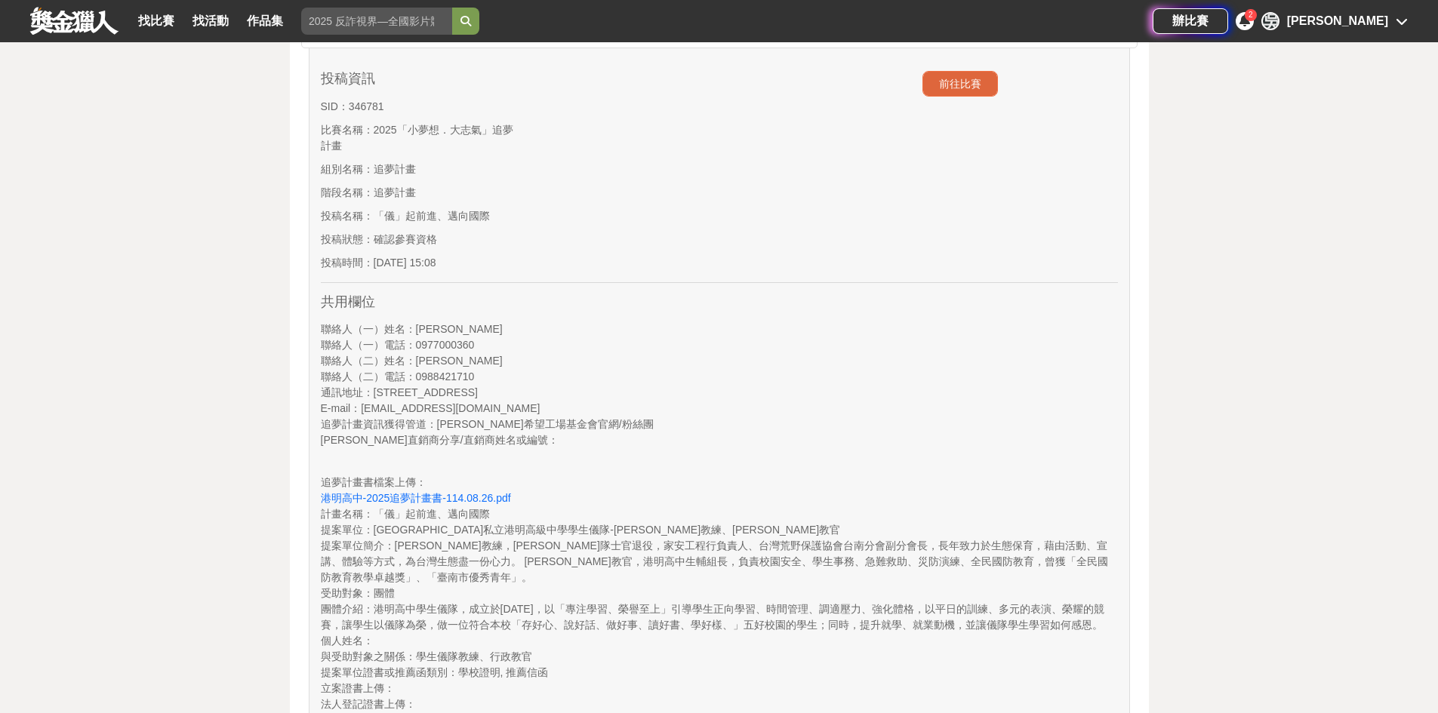
click at [963, 84] on button "前往比賽" at bounding box center [959, 84] width 75 height 26
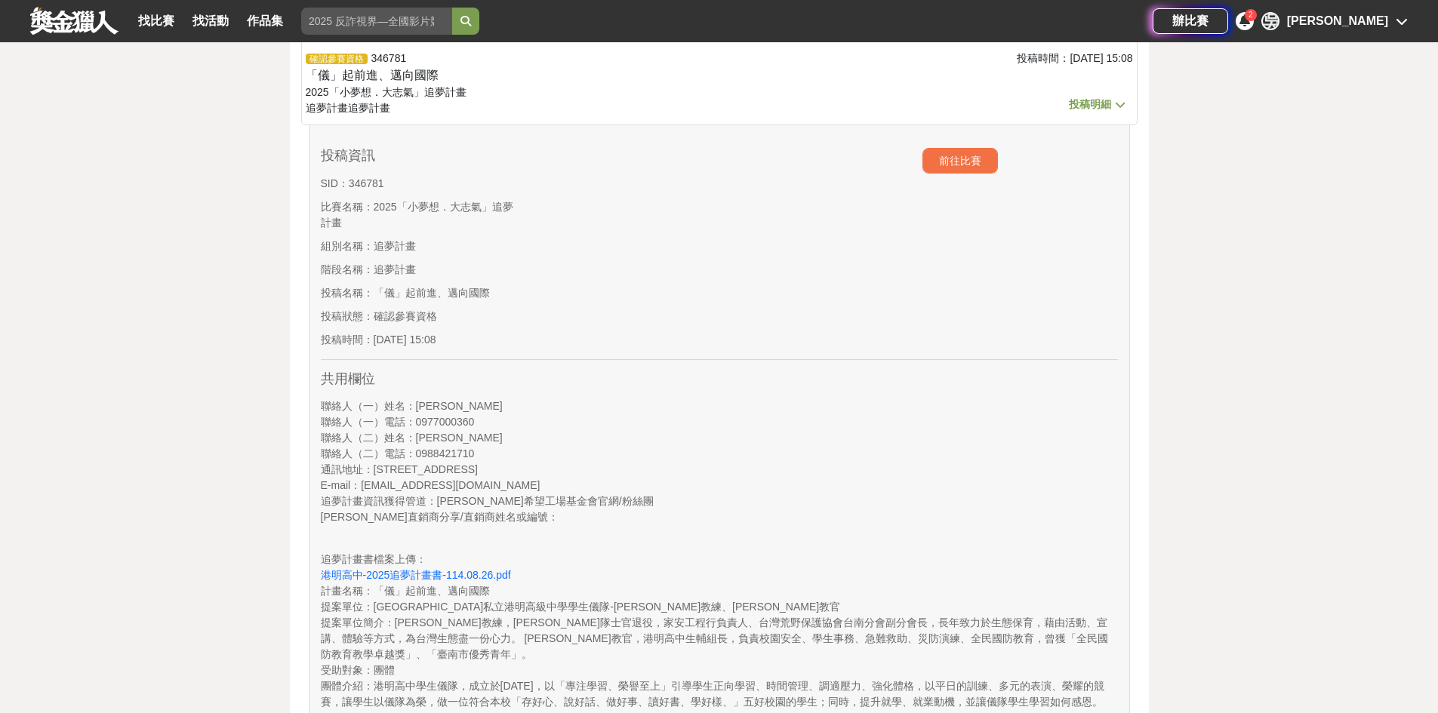
scroll to position [5, 0]
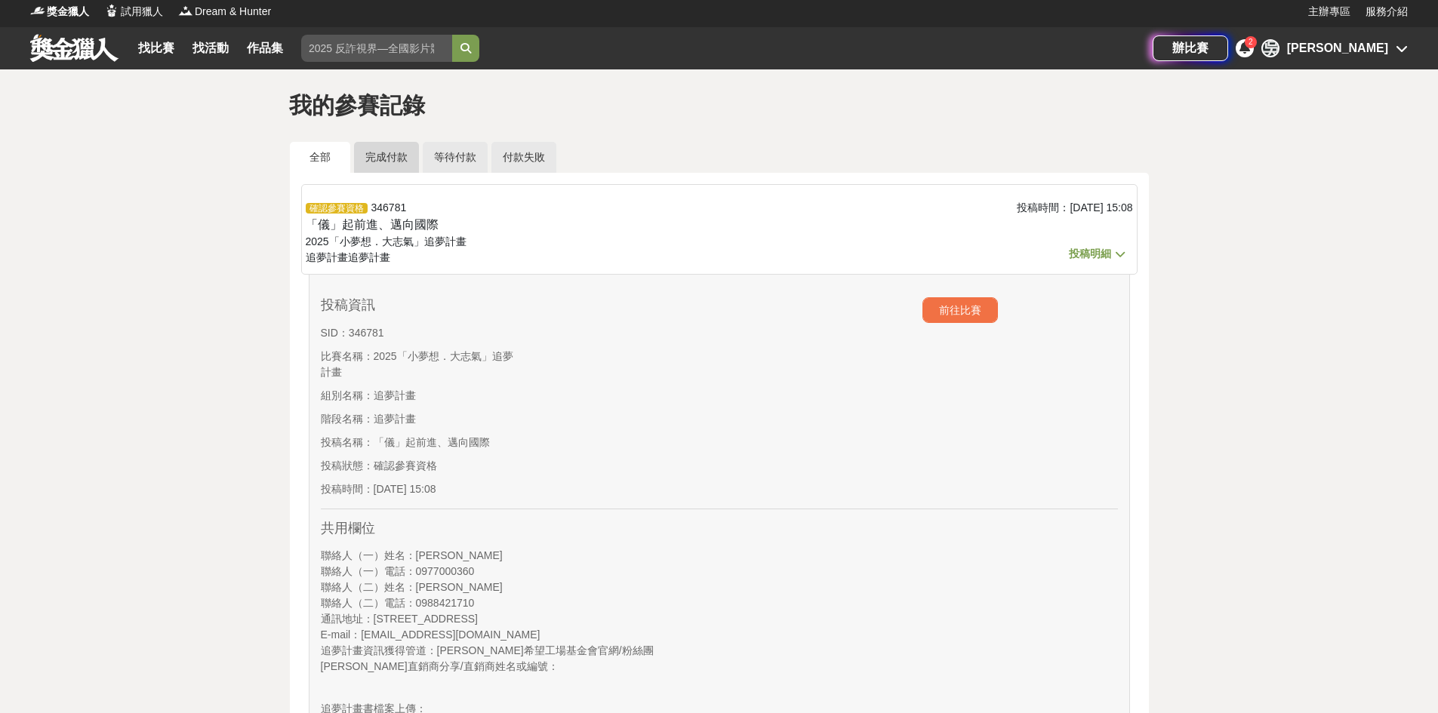
click at [384, 160] on link "完成付款" at bounding box center [386, 157] width 65 height 31
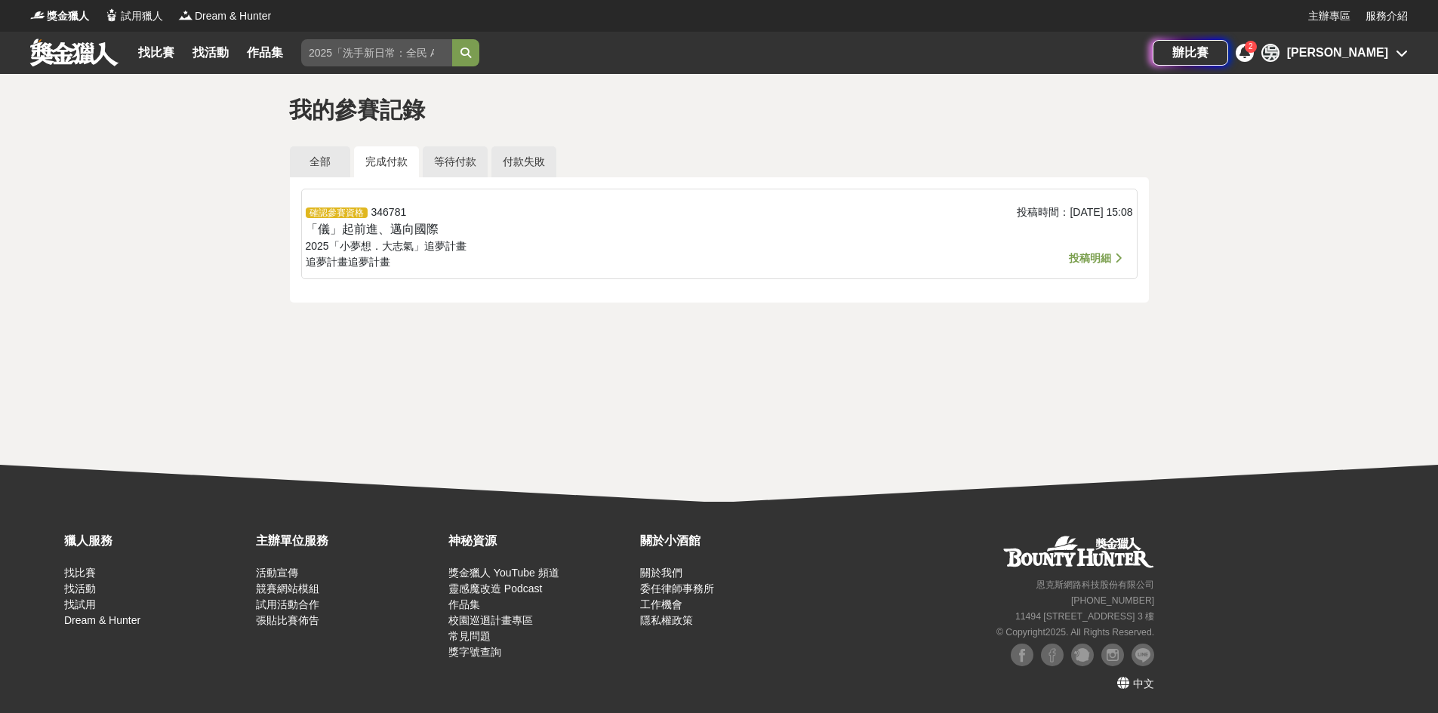
click at [1257, 51] on div "2" at bounding box center [1251, 47] width 12 height 12
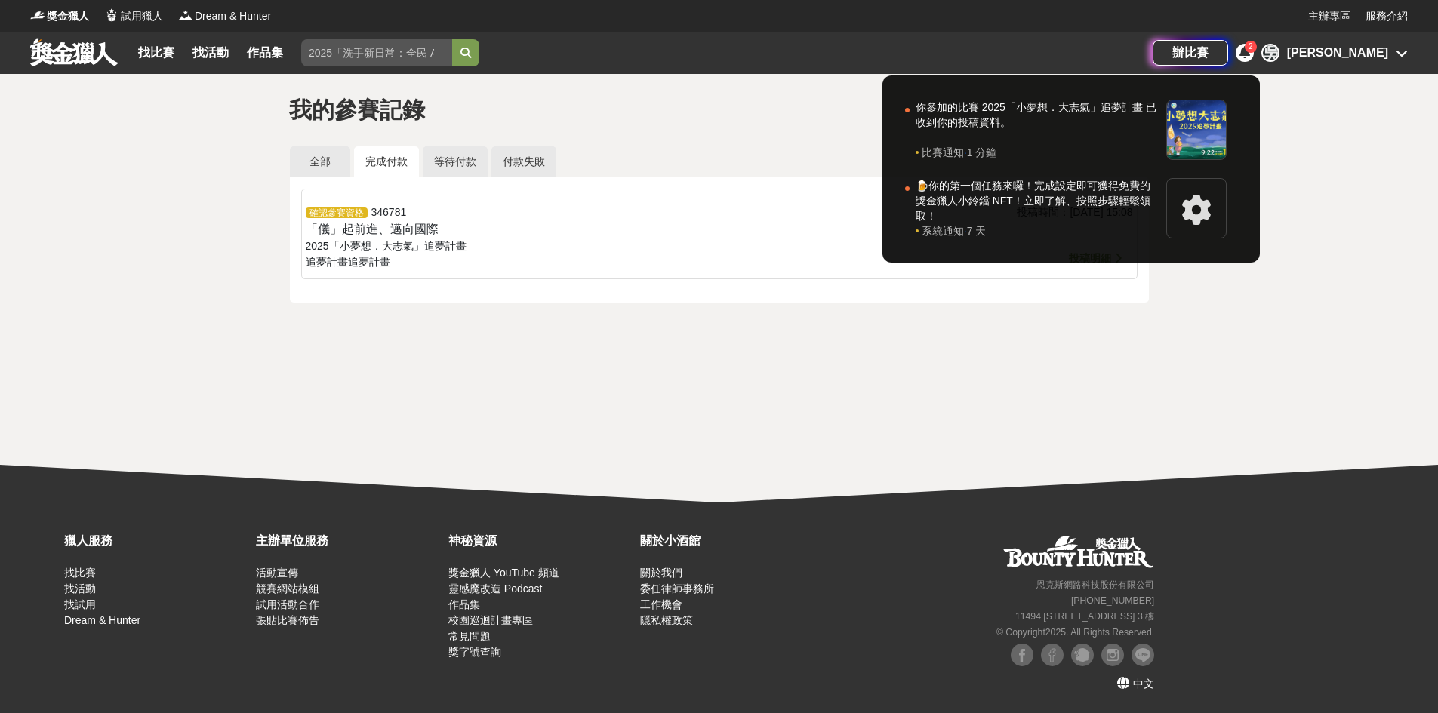
click at [449, 165] on div at bounding box center [719, 356] width 1438 height 713
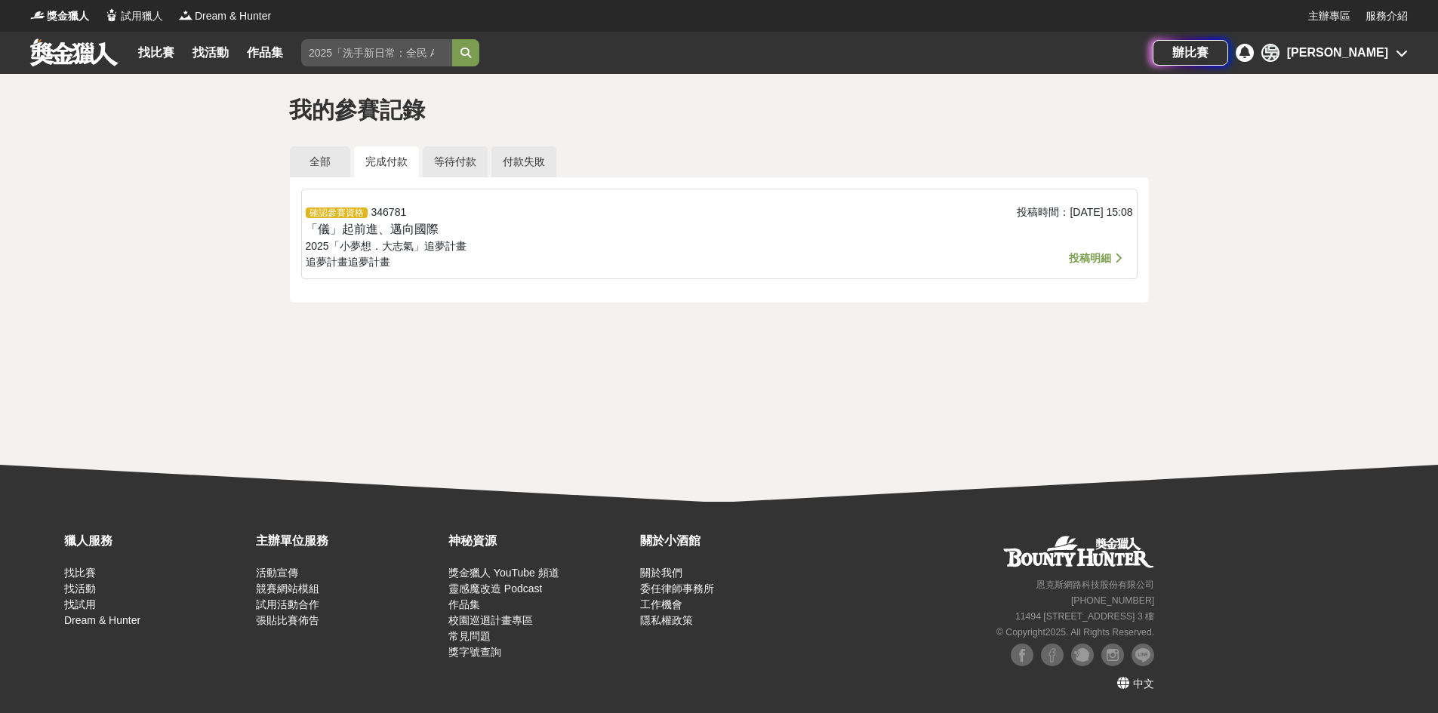
click at [449, 165] on link "等待付款" at bounding box center [455, 161] width 65 height 31
click at [517, 159] on link "付款失敗" at bounding box center [523, 161] width 65 height 31
click at [318, 161] on link "全部" at bounding box center [320, 161] width 60 height 31
click at [1101, 254] on span "投稿明細" at bounding box center [1090, 258] width 42 height 12
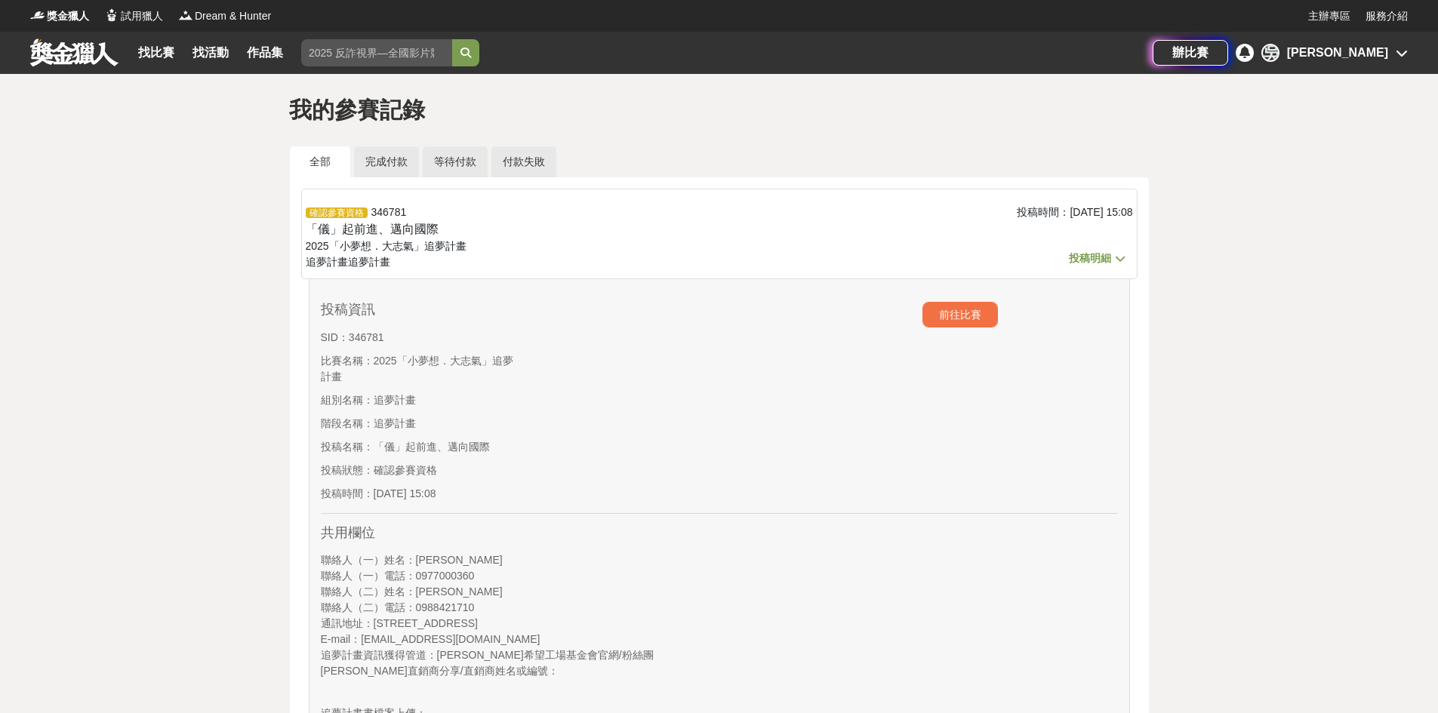
click at [1406, 53] on icon at bounding box center [1402, 53] width 12 height 12
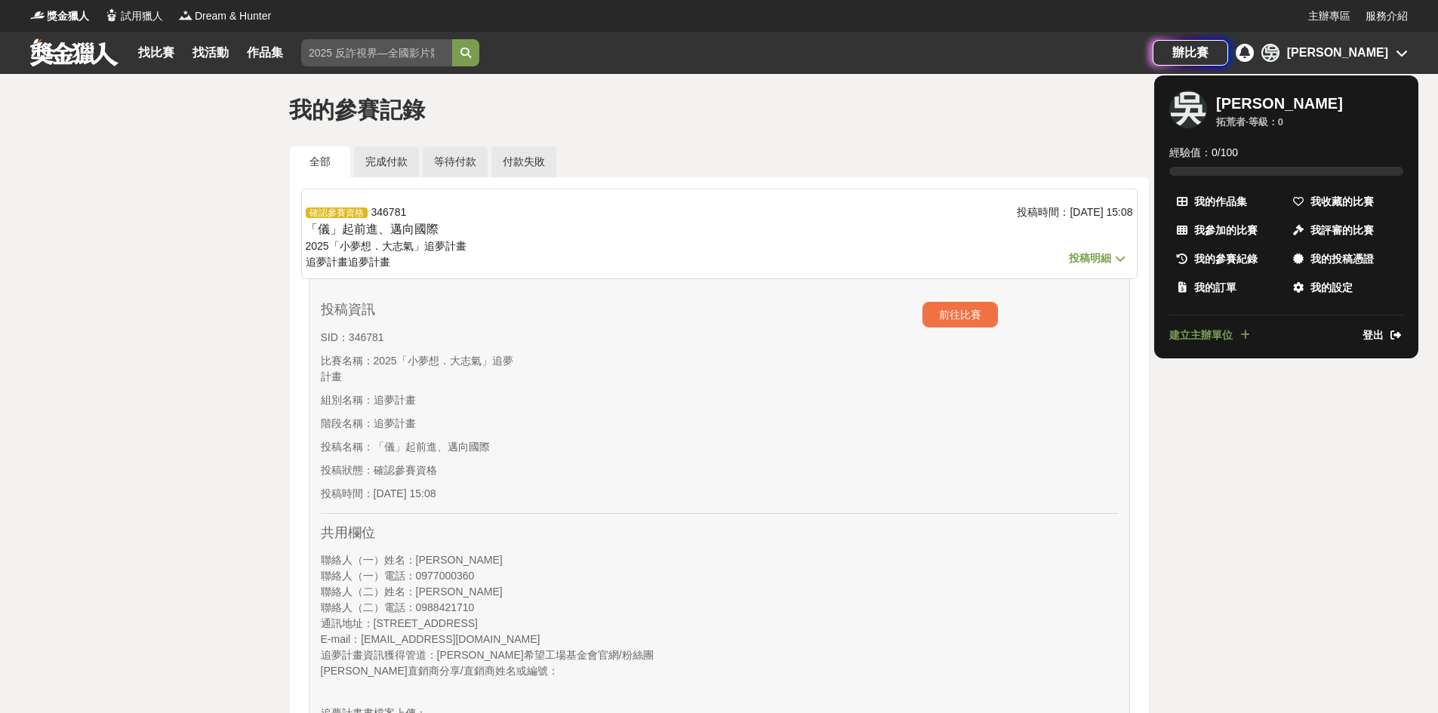
click at [1022, 374] on div at bounding box center [719, 356] width 1438 height 713
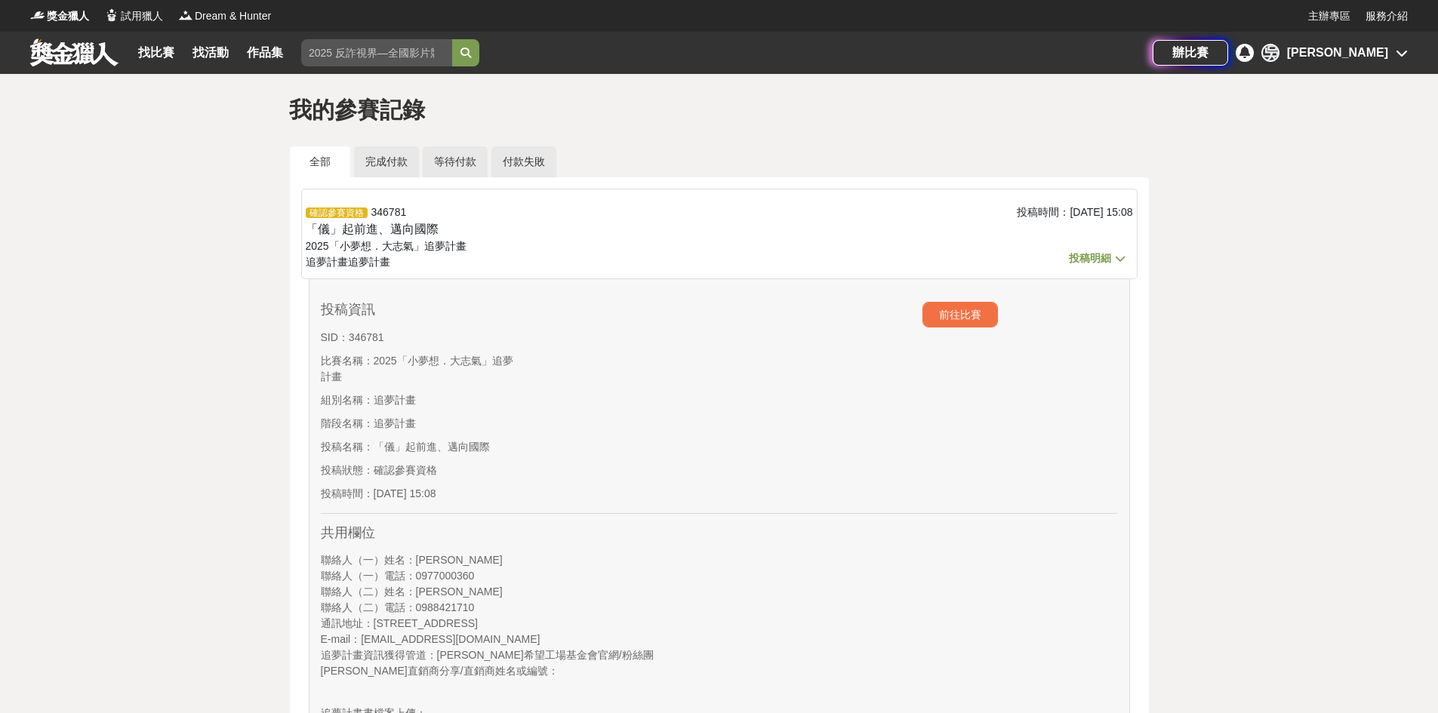
click at [1093, 256] on span "投稿明細" at bounding box center [1090, 258] width 42 height 12
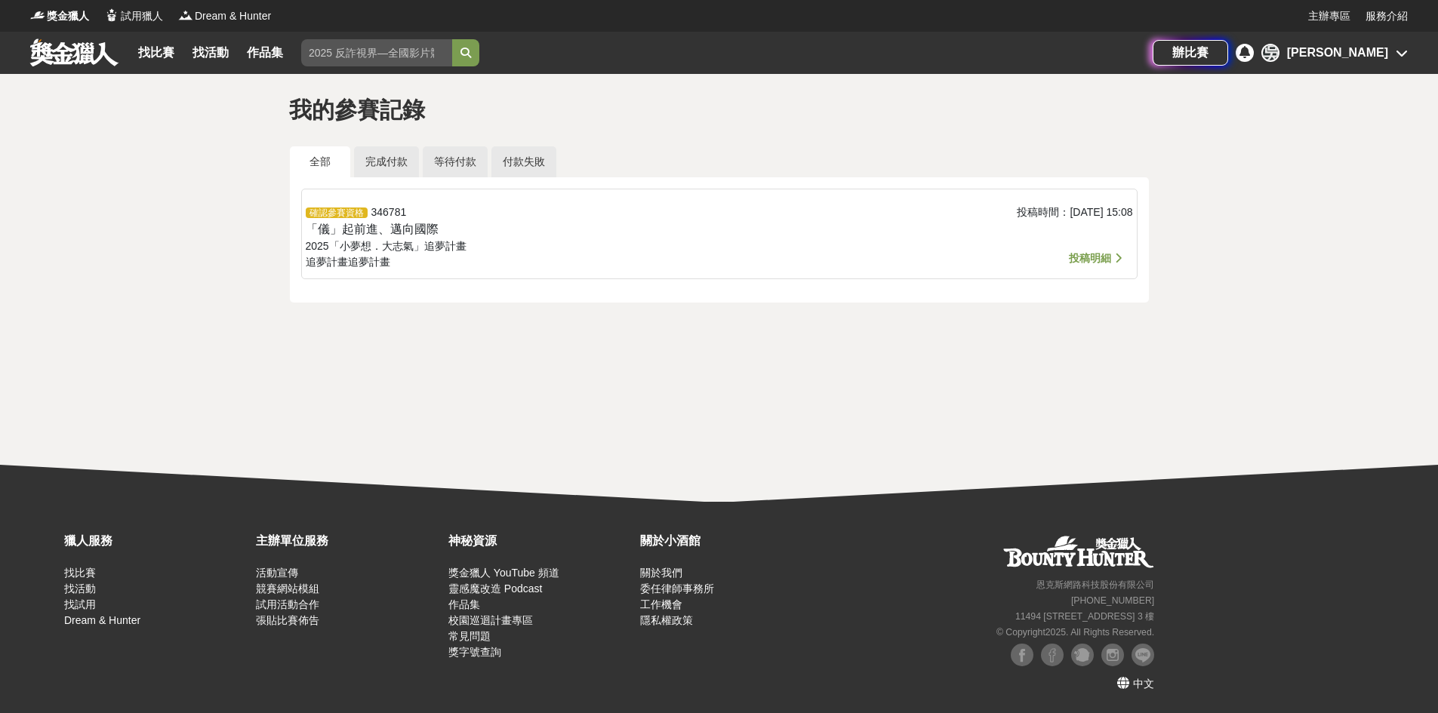
click at [1093, 255] on span "投稿明細" at bounding box center [1090, 258] width 42 height 12
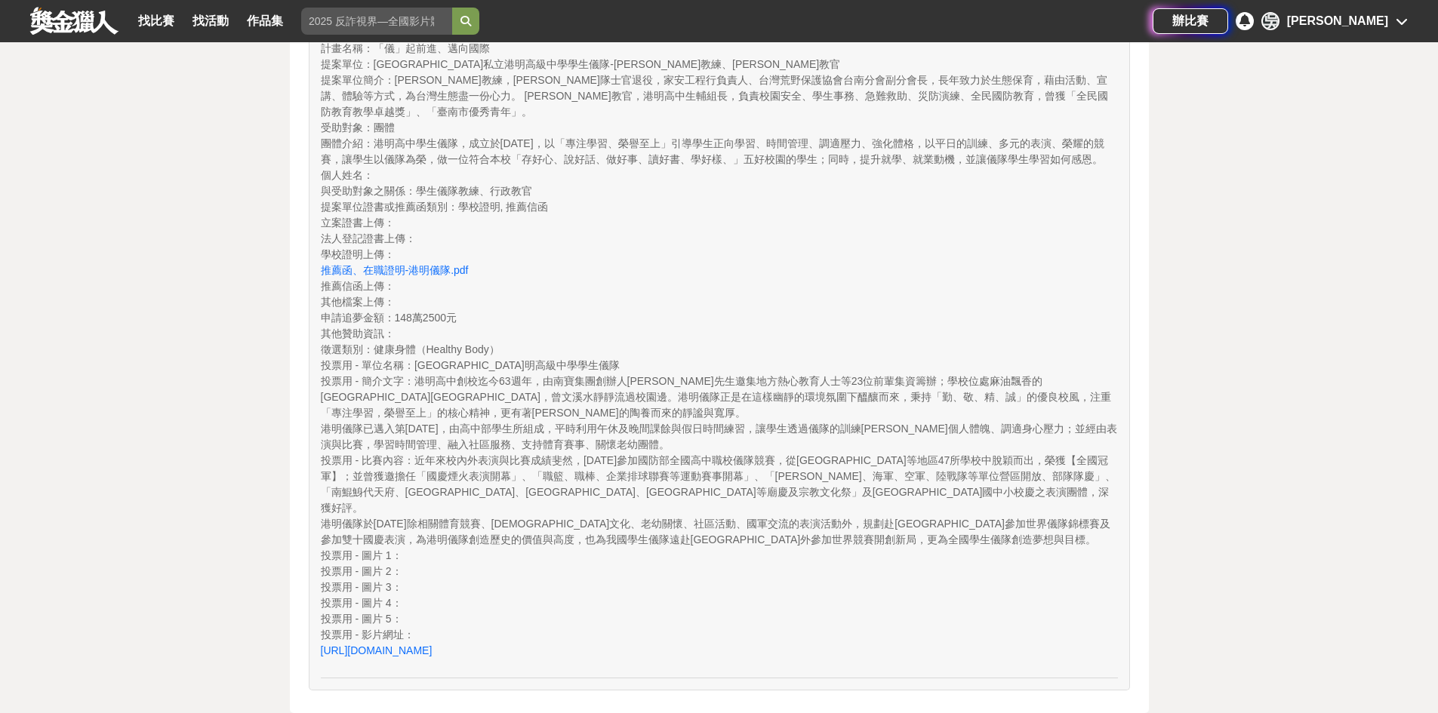
scroll to position [830, 0]
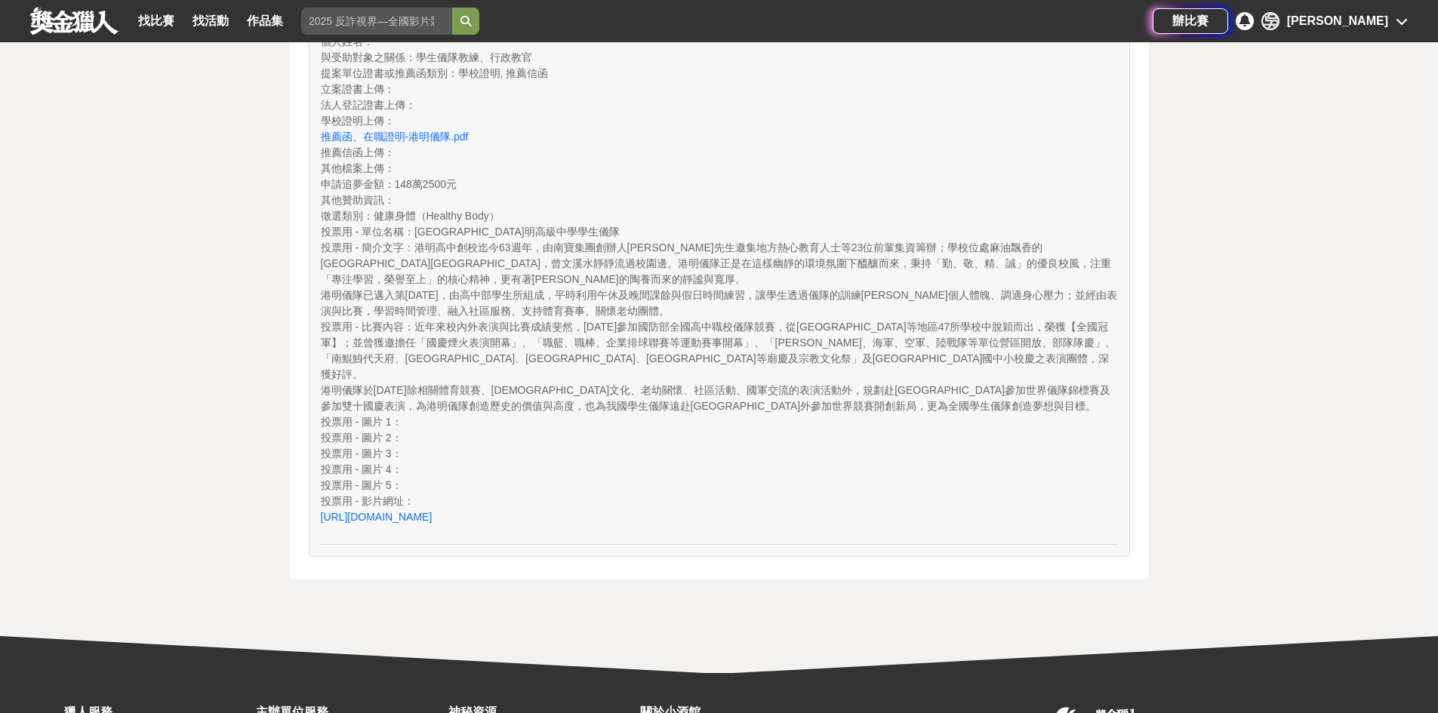
click at [1403, 24] on icon at bounding box center [1402, 21] width 12 height 12
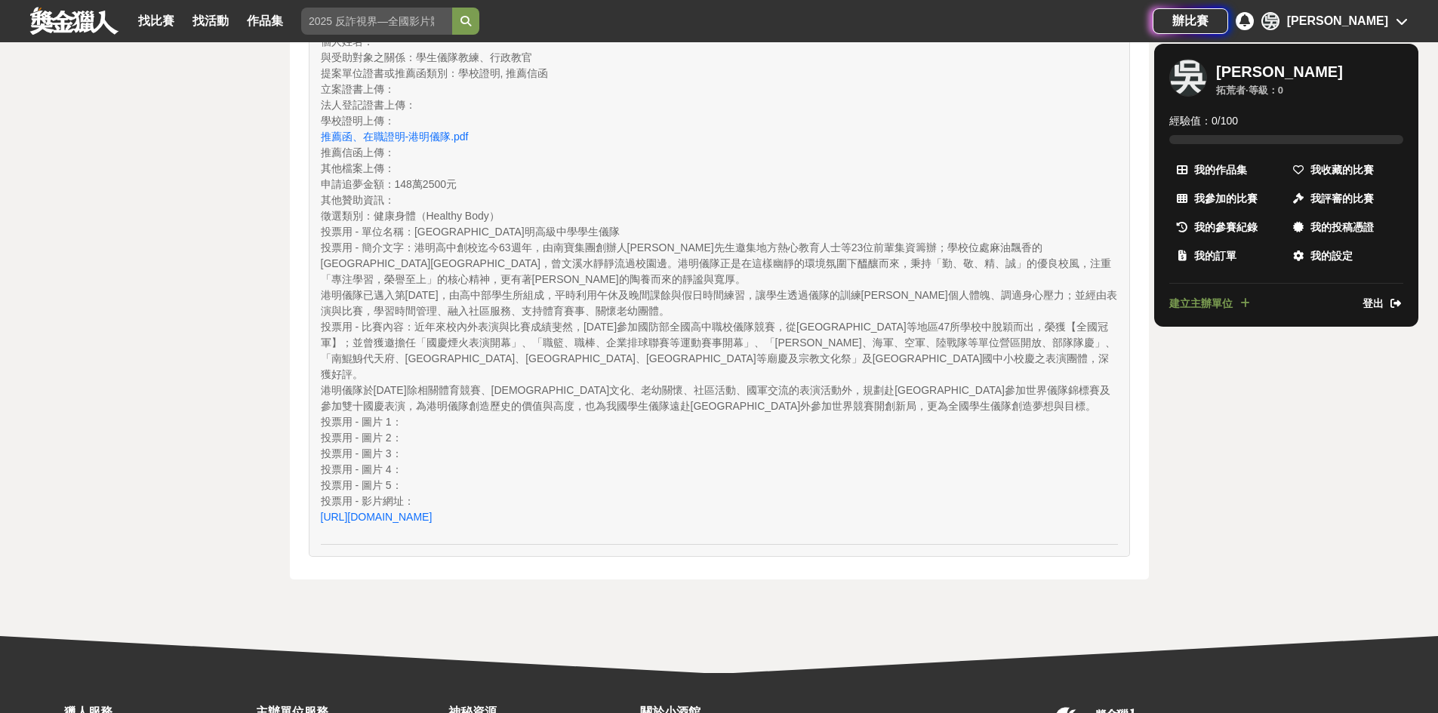
click at [1260, 361] on div at bounding box center [719, 356] width 1438 height 713
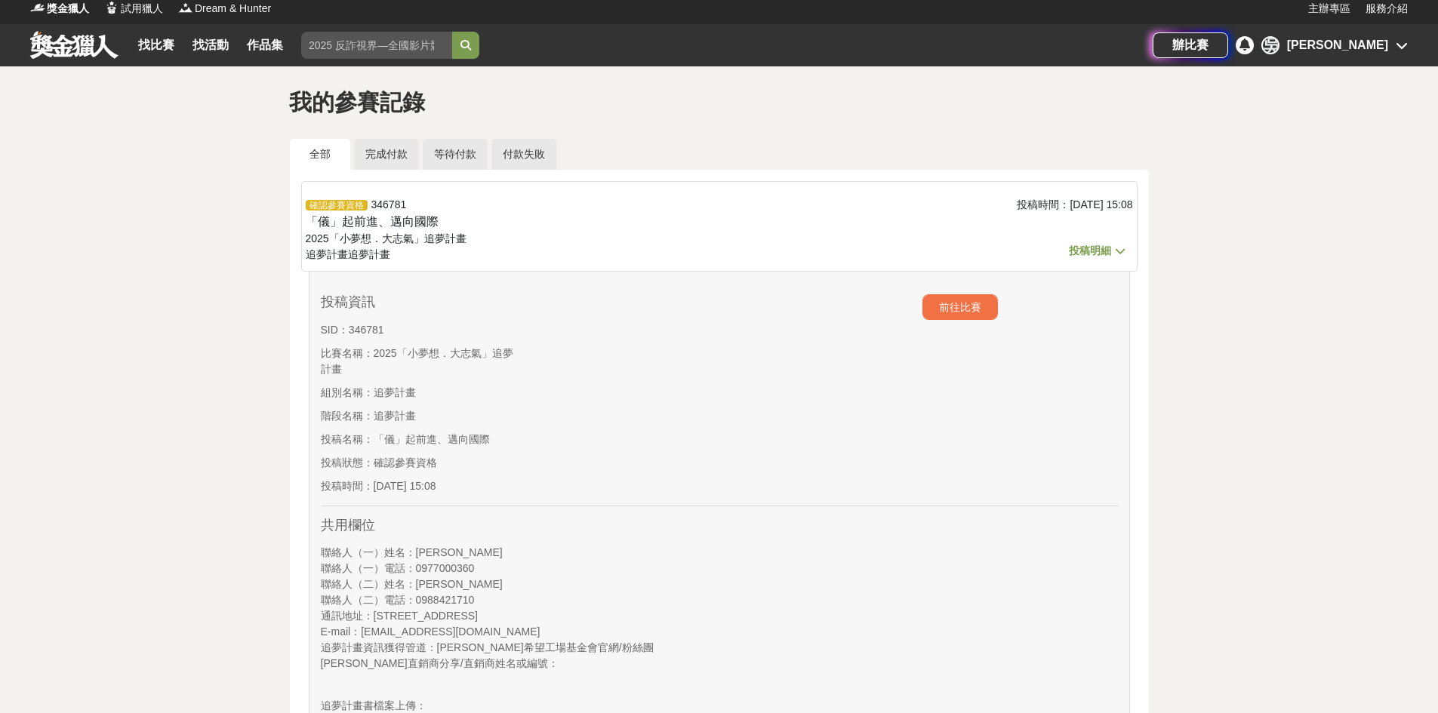
scroll to position [0, 0]
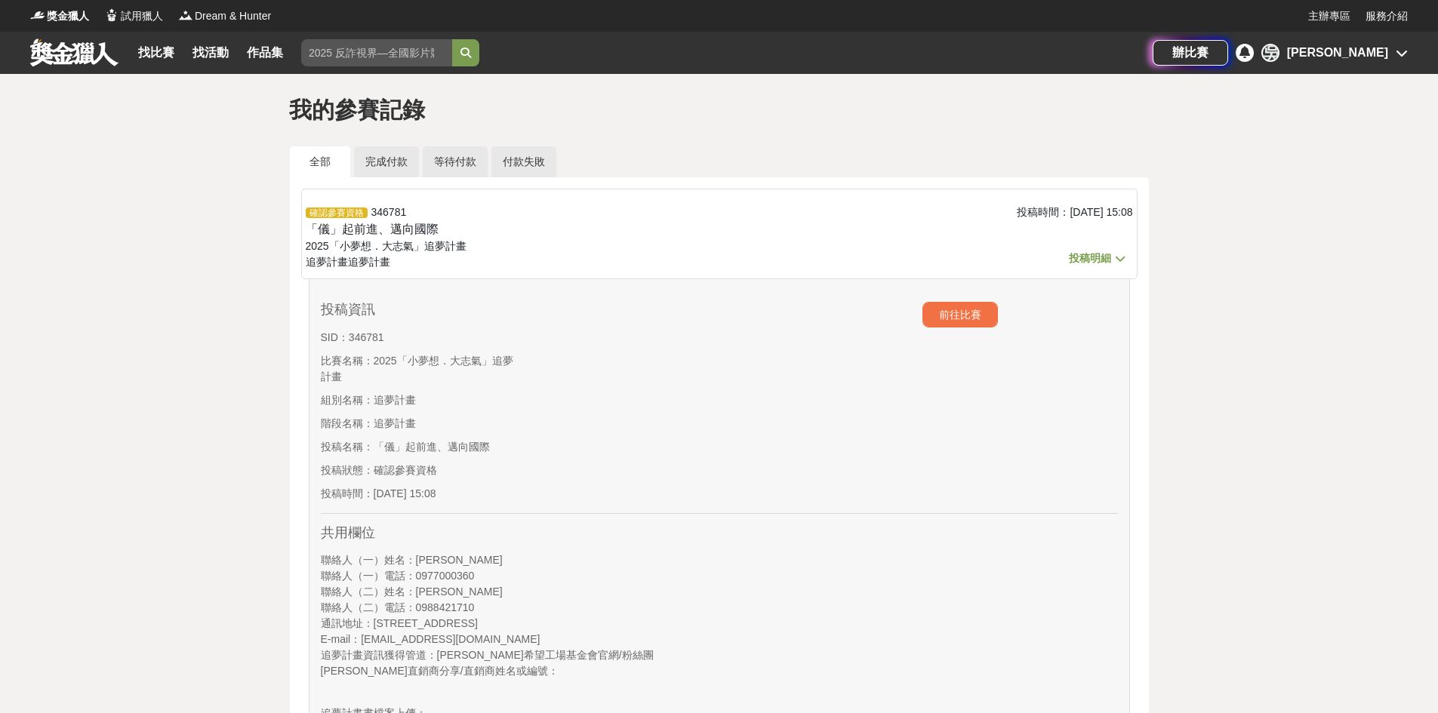
drag, startPoint x: 820, startPoint y: 453, endPoint x: 797, endPoint y: 443, distance: 24.7
click at [820, 453] on div at bounding box center [818, 406] width 199 height 208
